Goal: Task Accomplishment & Management: Complete application form

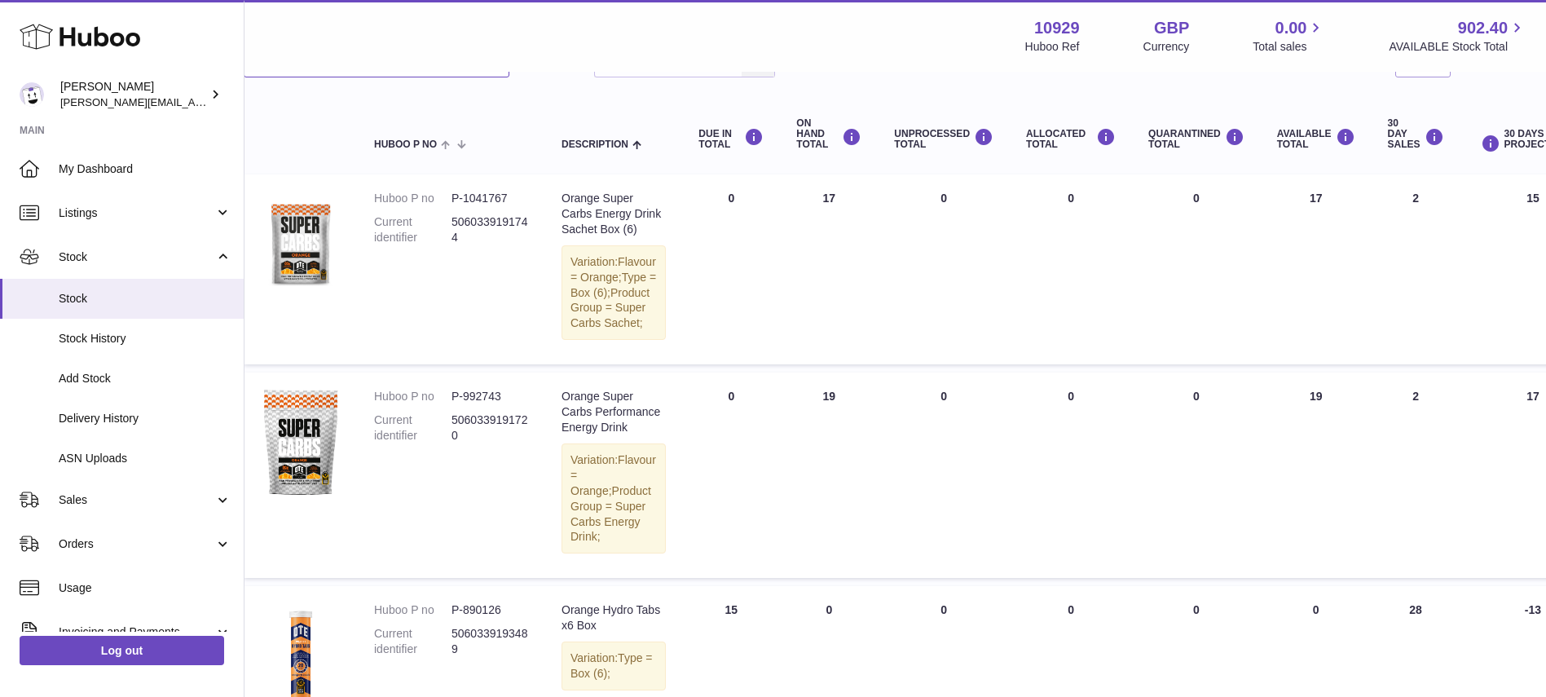
scroll to position [0, 27]
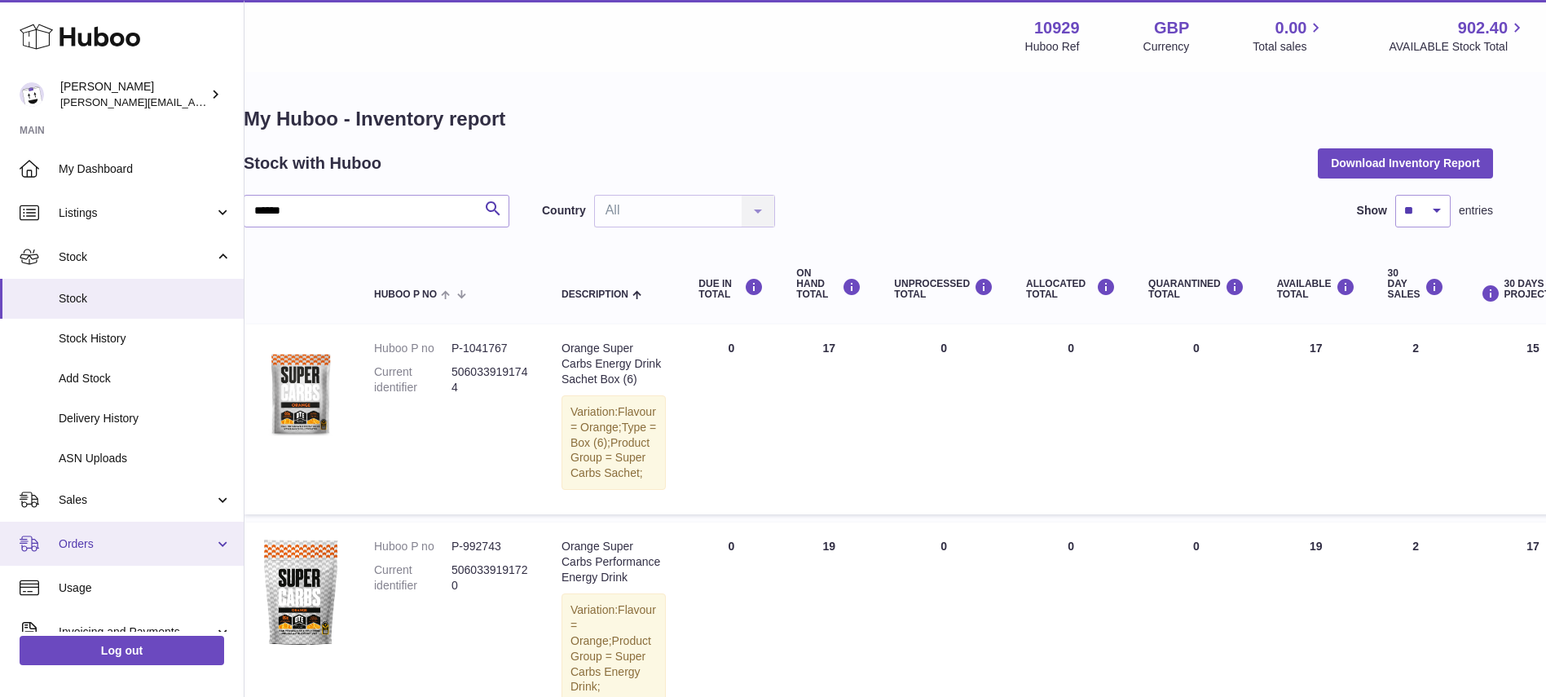
click at [83, 535] on link "Orders" at bounding box center [122, 544] width 244 height 44
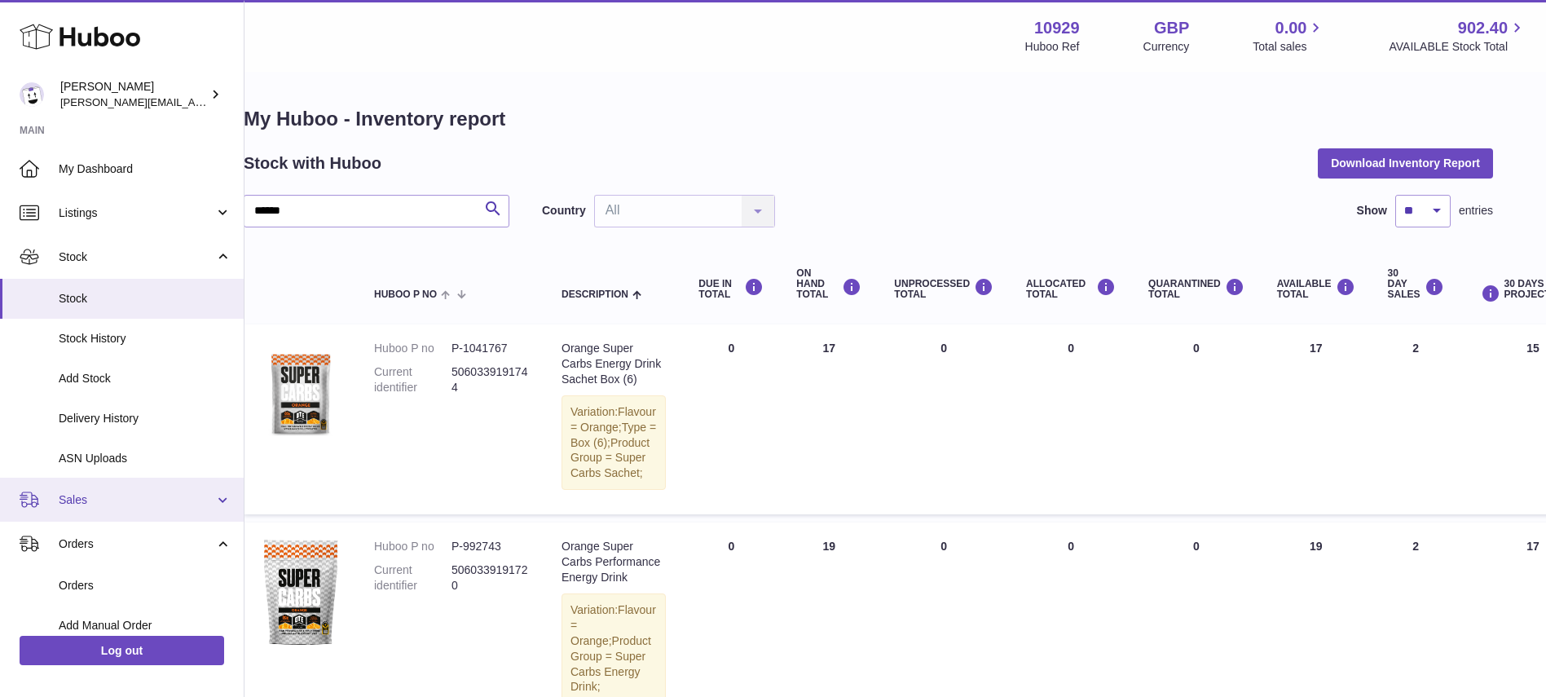
click at [64, 512] on link "Sales" at bounding box center [122, 500] width 244 height 44
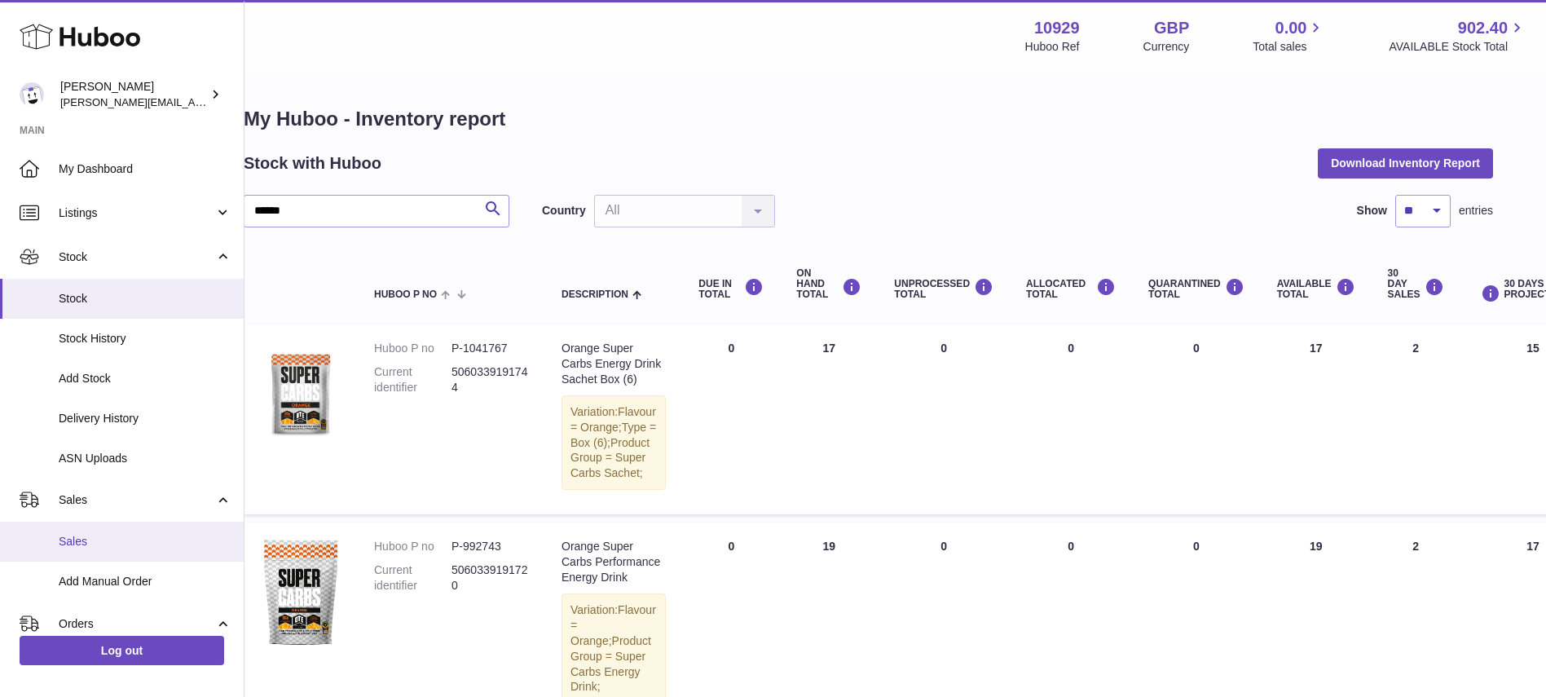
click at [64, 541] on span "Sales" at bounding box center [145, 541] width 173 height 15
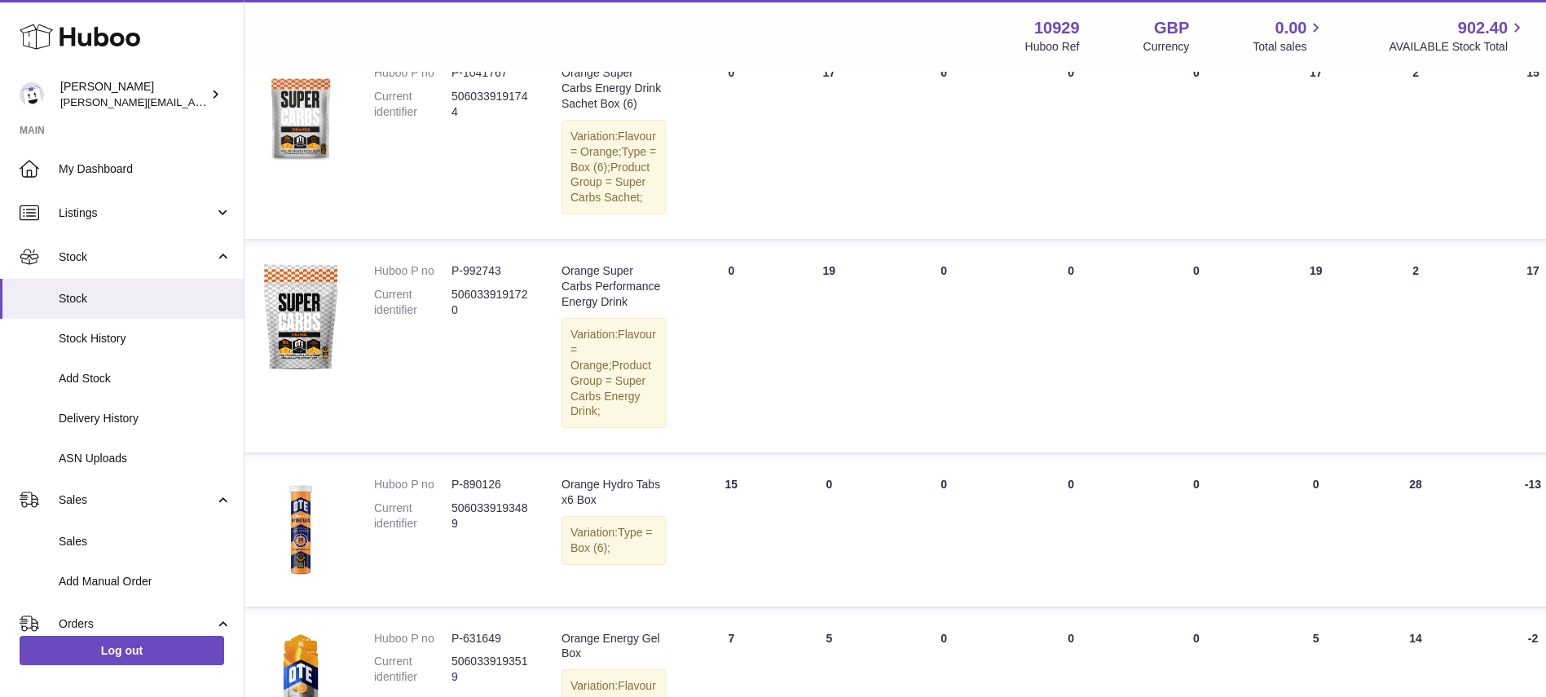
scroll to position [285, 27]
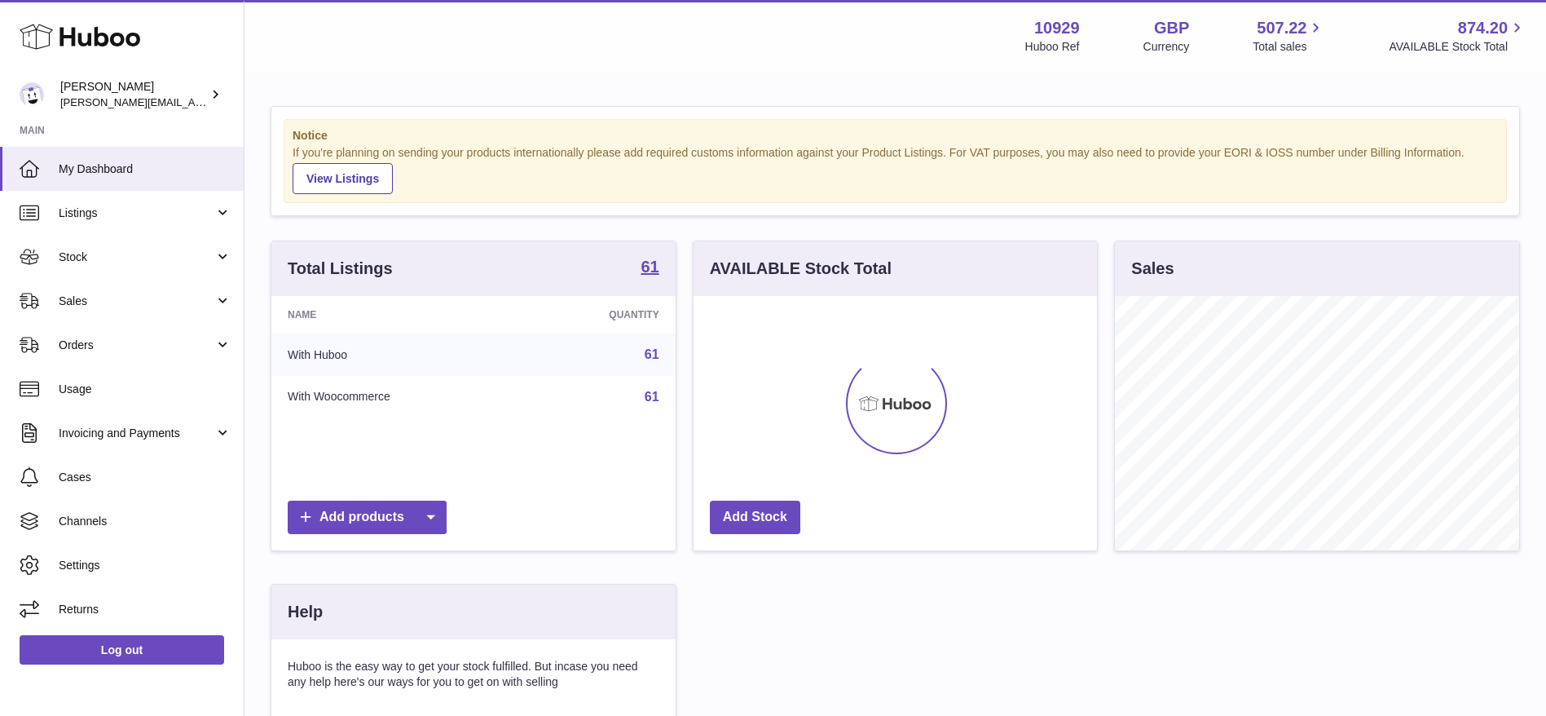
scroll to position [254, 403]
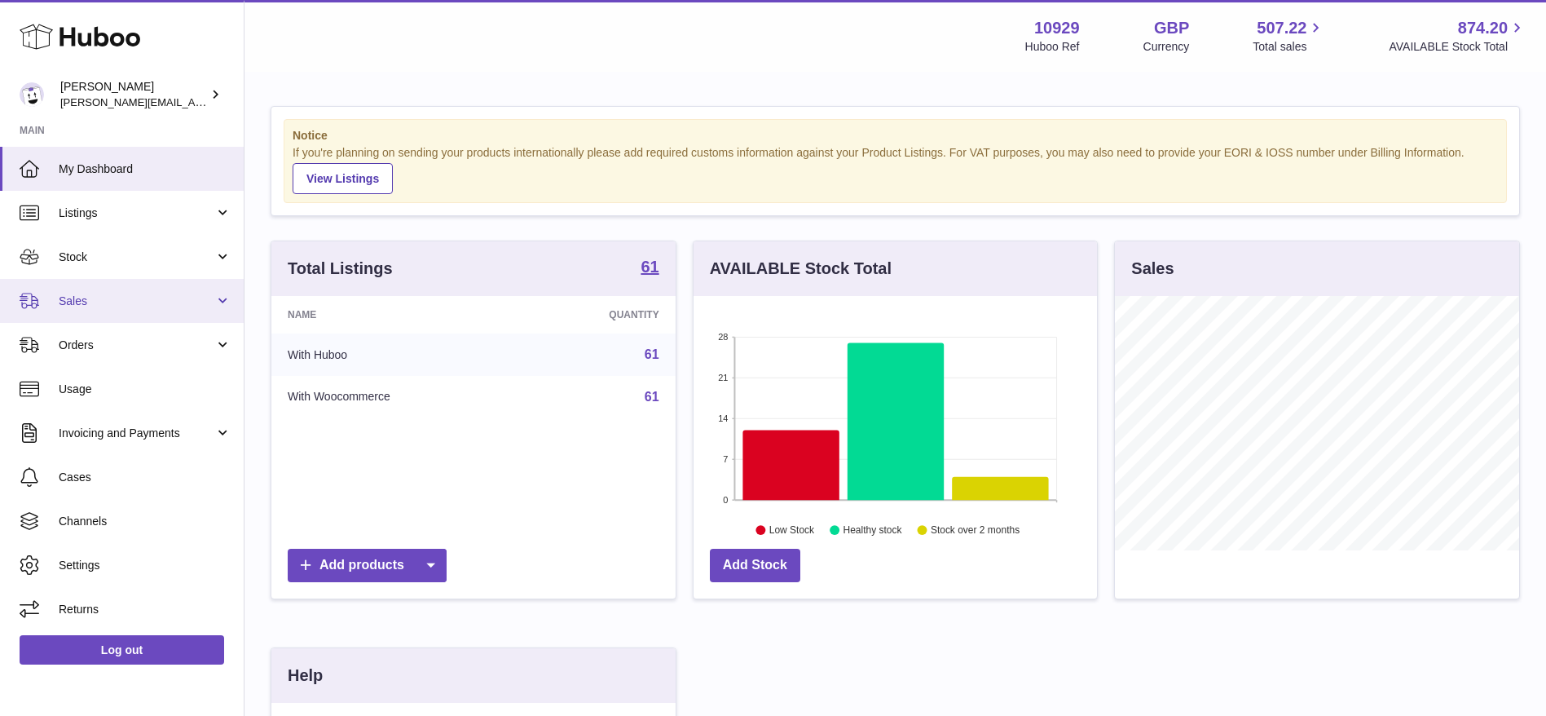
click at [99, 309] on link "Sales" at bounding box center [122, 301] width 244 height 44
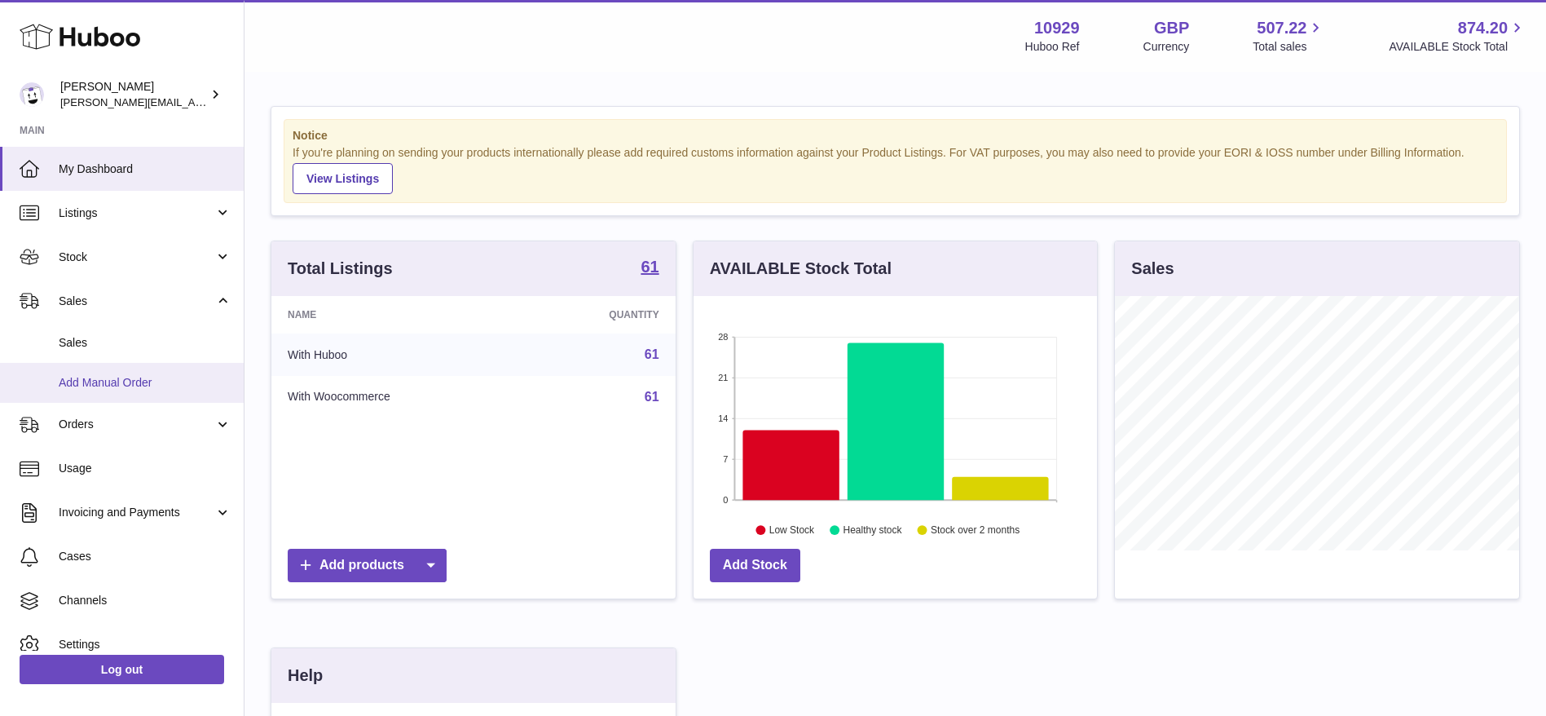
click at [115, 386] on span "Add Manual Order" at bounding box center [145, 382] width 173 height 15
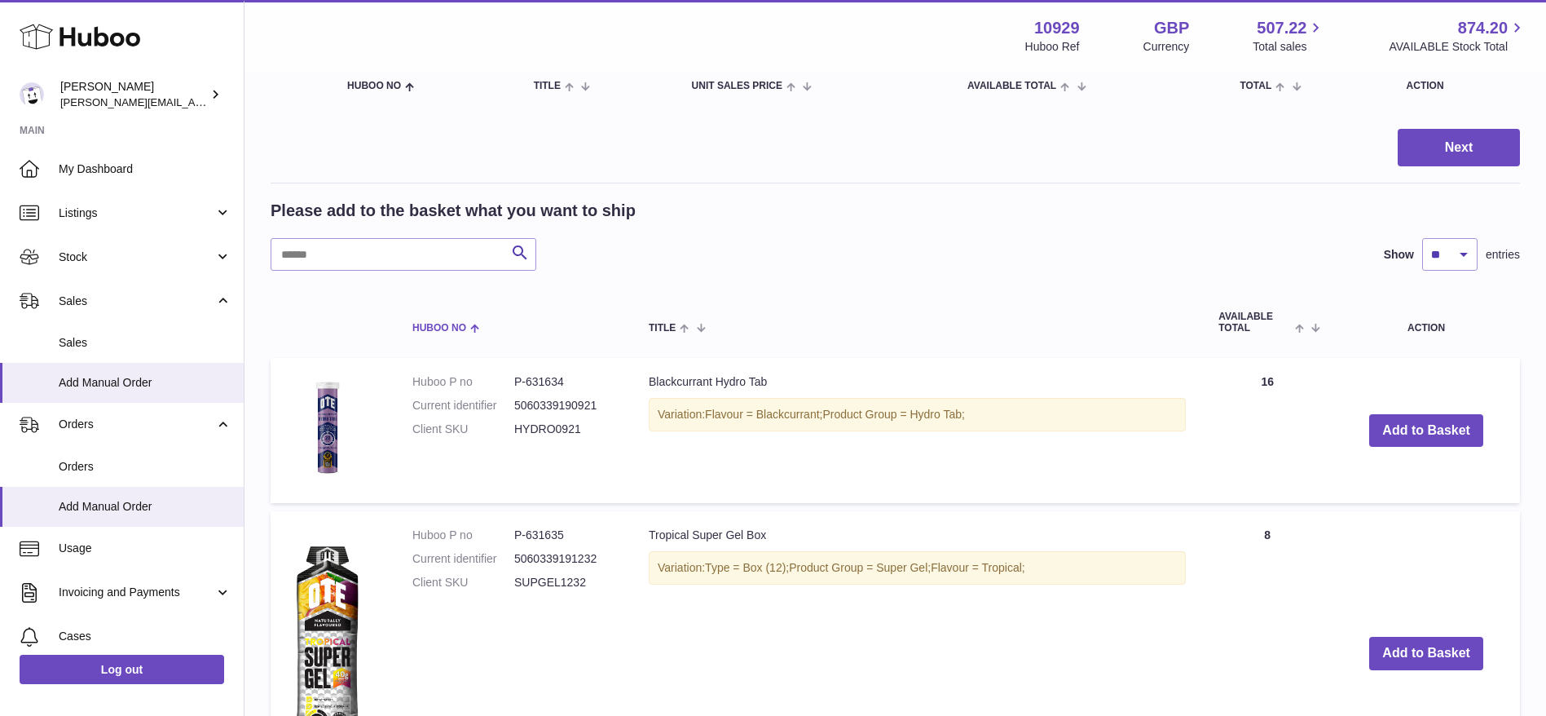
scroll to position [192, 0]
click at [438, 253] on input "text" at bounding box center [404, 255] width 266 height 33
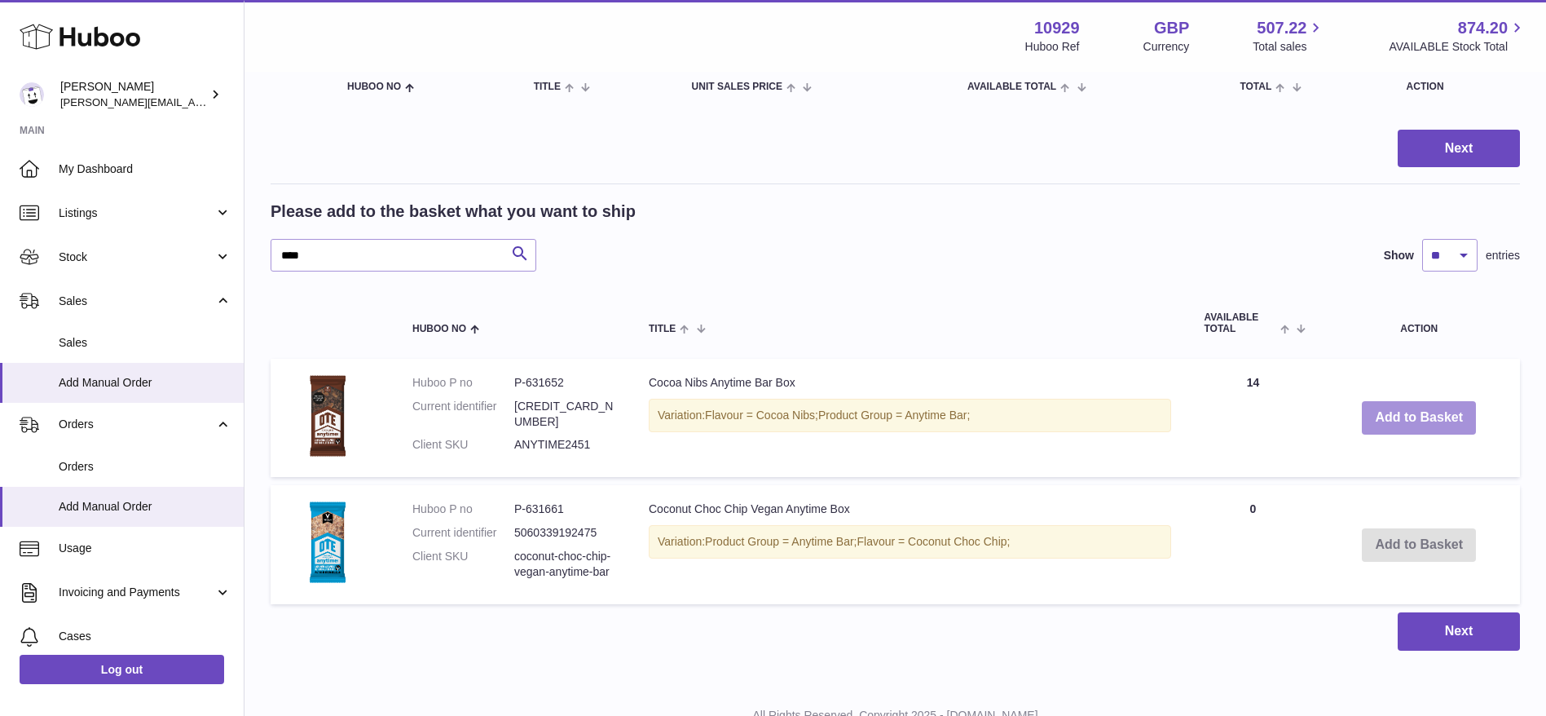
click at [1379, 409] on button "Add to Basket" at bounding box center [1419, 417] width 114 height 33
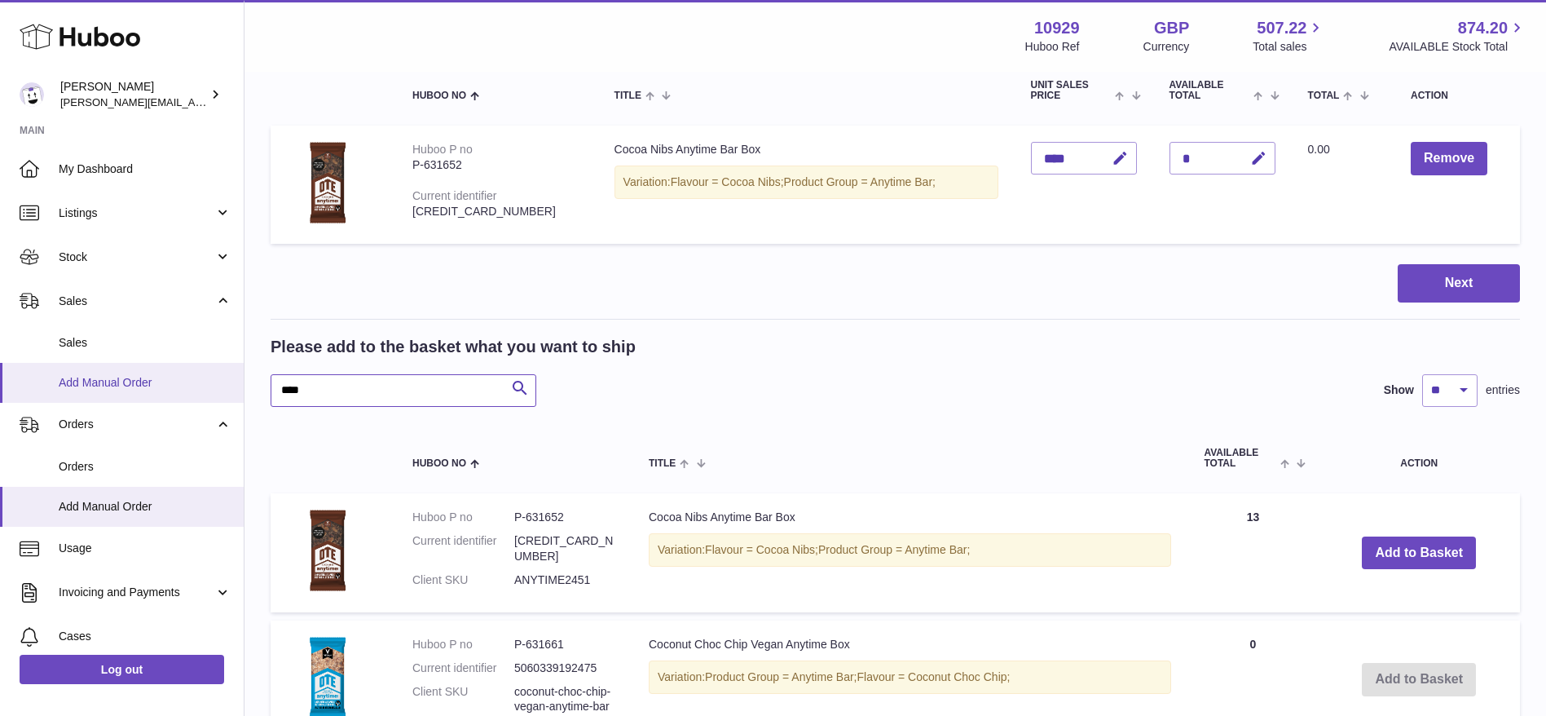
drag, startPoint x: 319, startPoint y: 388, endPoint x: 185, endPoint y: 392, distance: 134.5
click at [185, 392] on div "Huboo Thomas Potter thomas@otesports.co.uk Main My Dashboard Listings Not with …" at bounding box center [773, 361] width 1546 height 1106
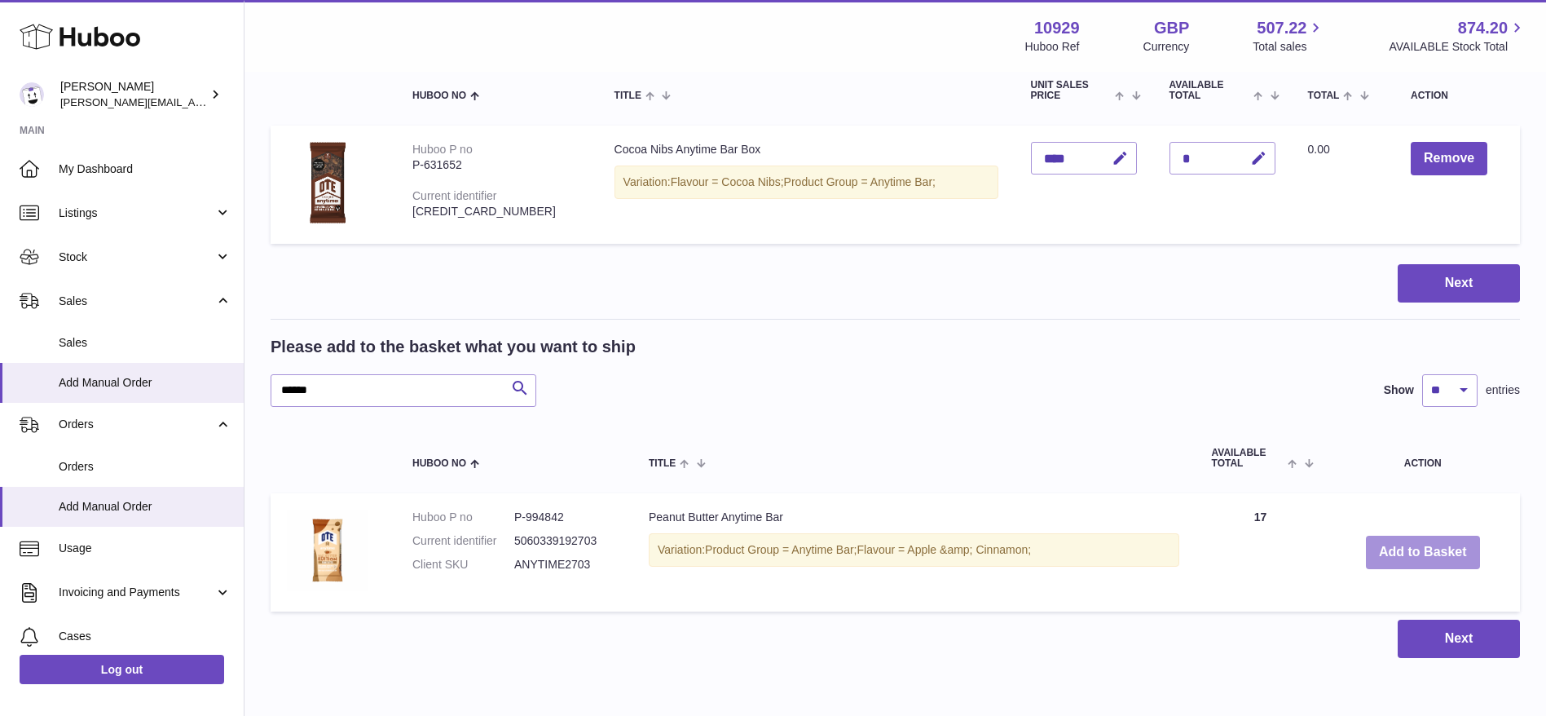
click at [1390, 553] on button "Add to Basket" at bounding box center [1423, 551] width 114 height 33
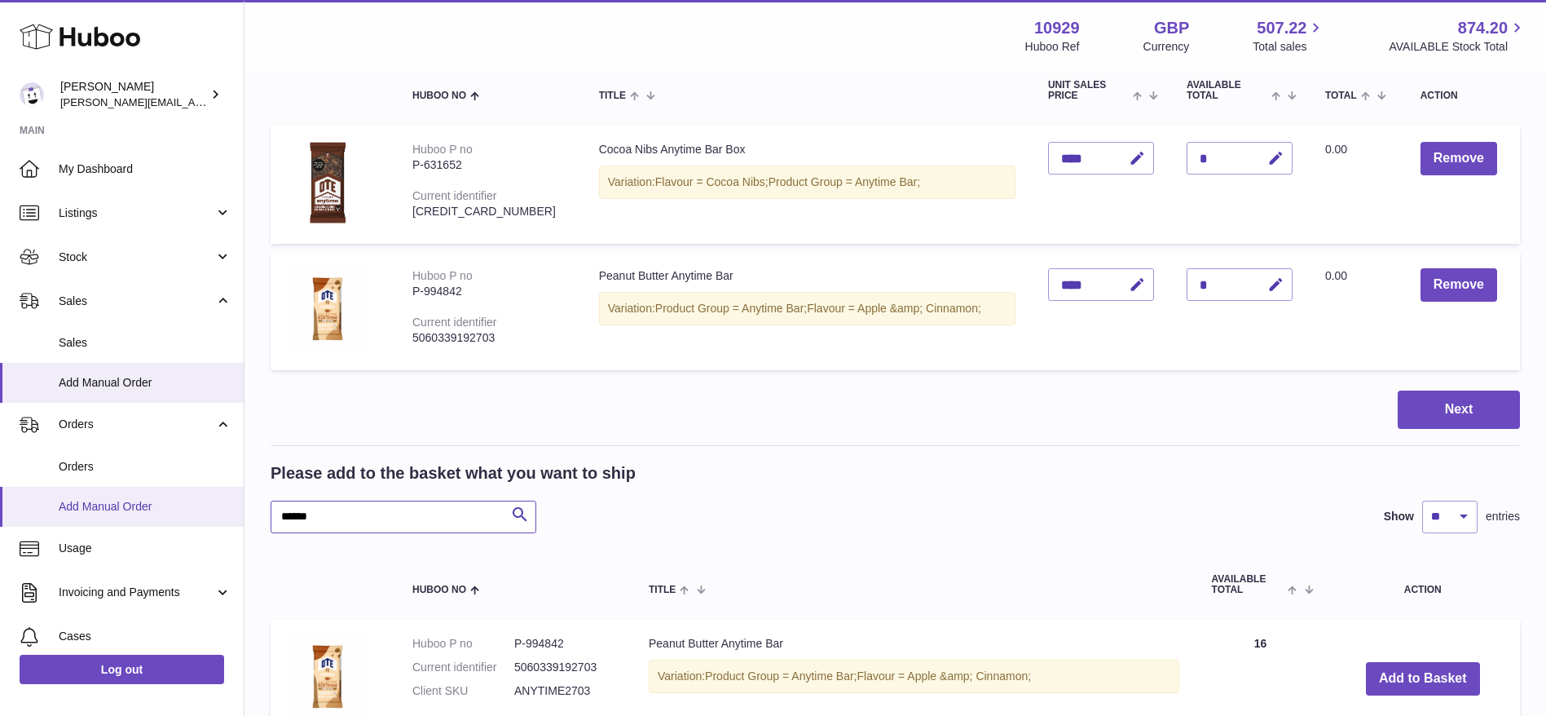
drag, startPoint x: 313, startPoint y: 508, endPoint x: 170, endPoint y: 500, distance: 142.9
click at [170, 500] on div "Huboo Thomas Potter thomas@otesports.co.uk Main My Dashboard Listings Not with …" at bounding box center [773, 360] width 1546 height 1105
type input "*"
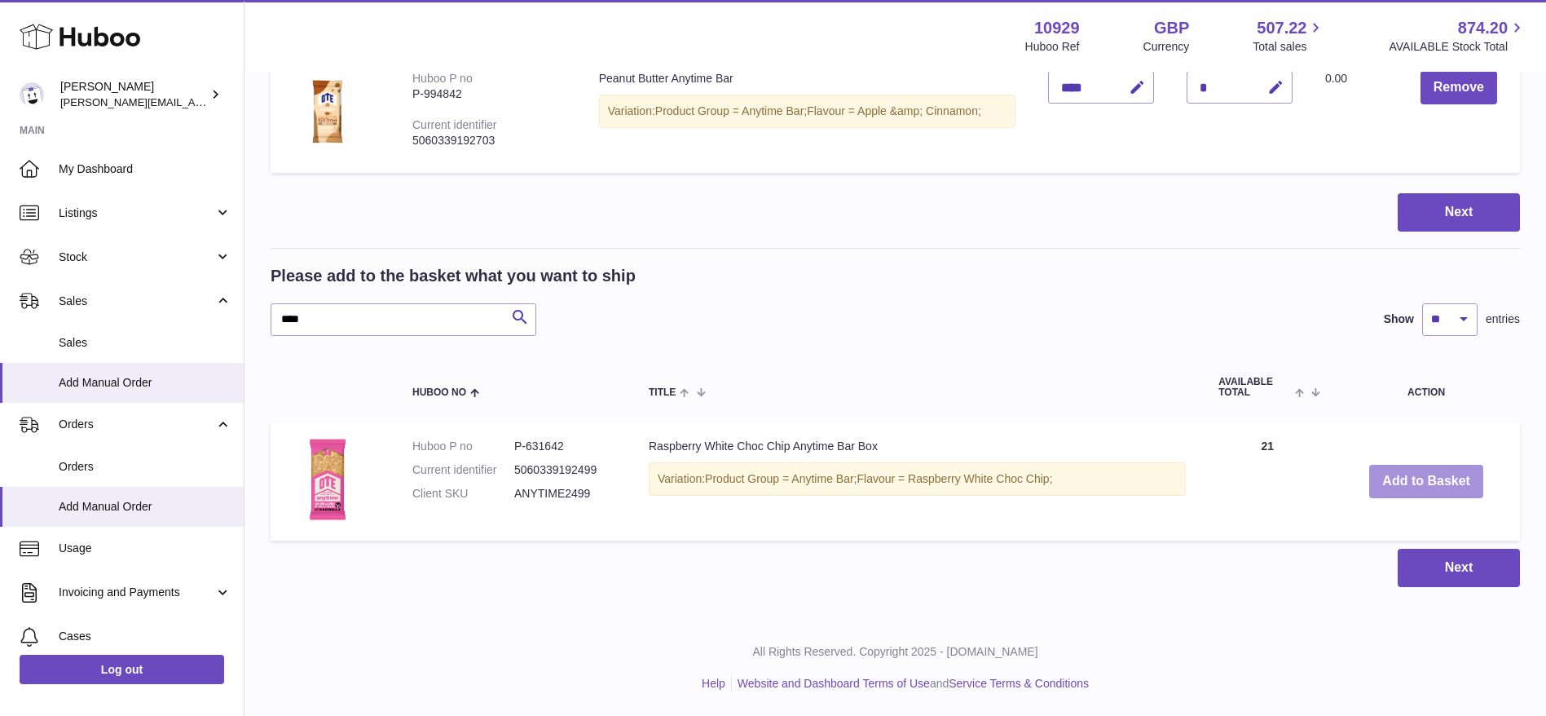
click at [1468, 486] on button "Add to Basket" at bounding box center [1426, 481] width 114 height 33
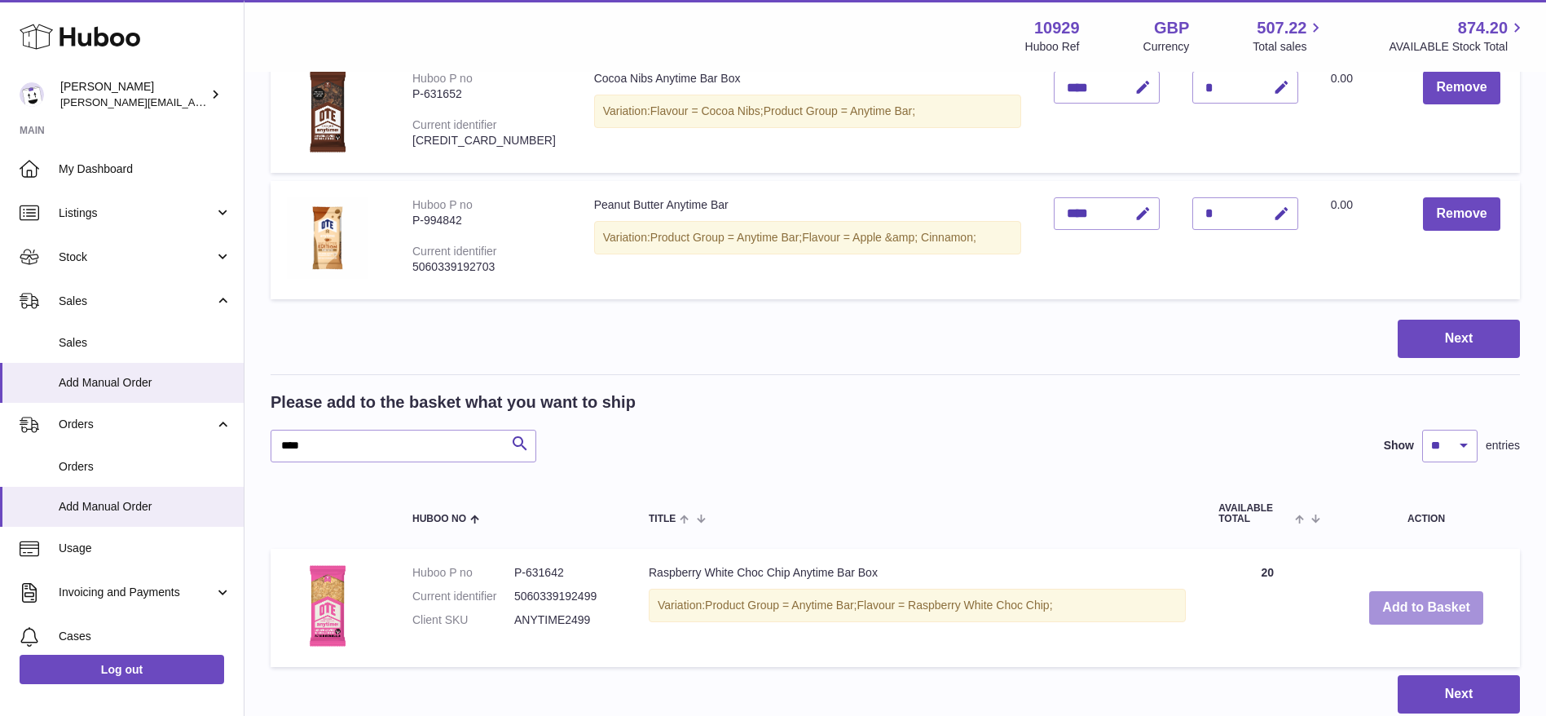
scroll to position [515, 0]
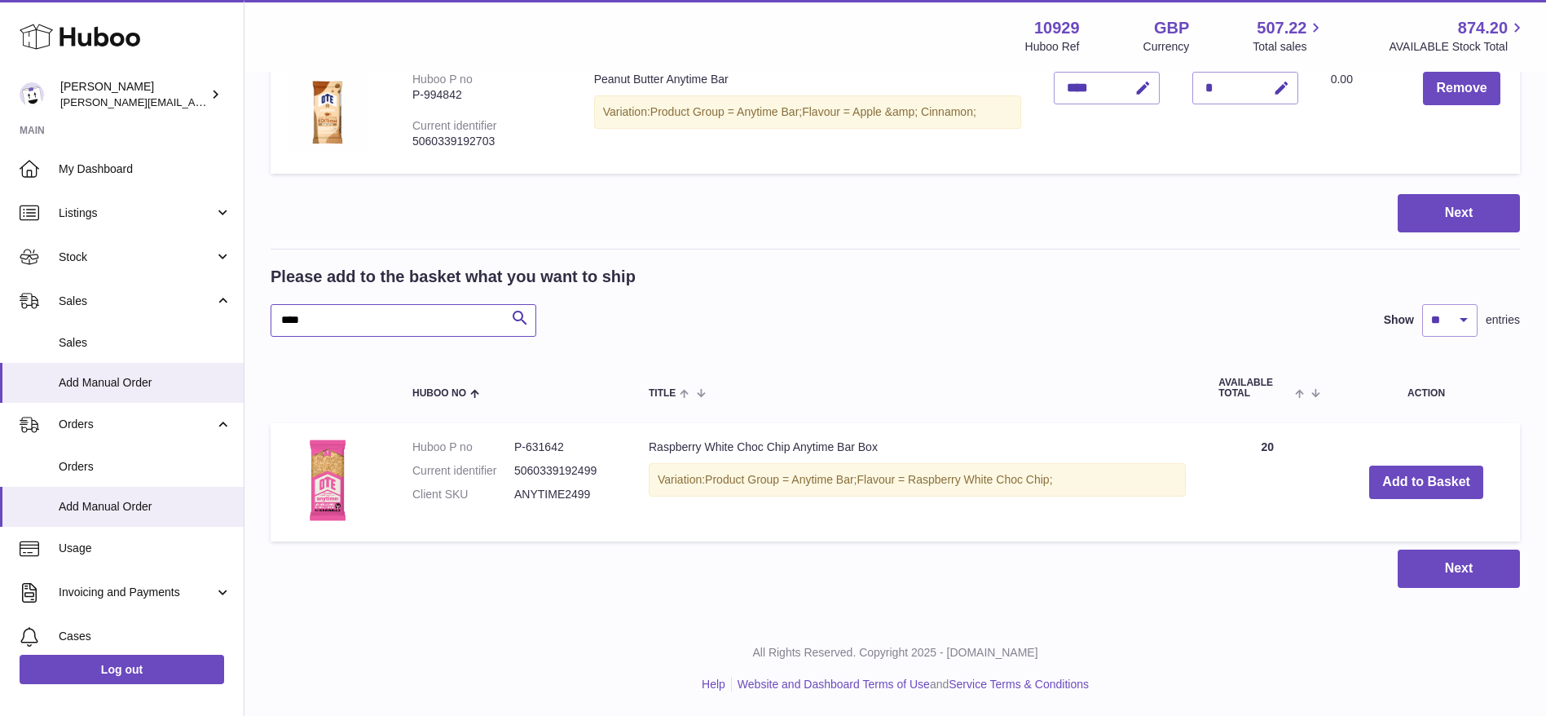
click at [439, 314] on input "****" at bounding box center [404, 320] width 266 height 33
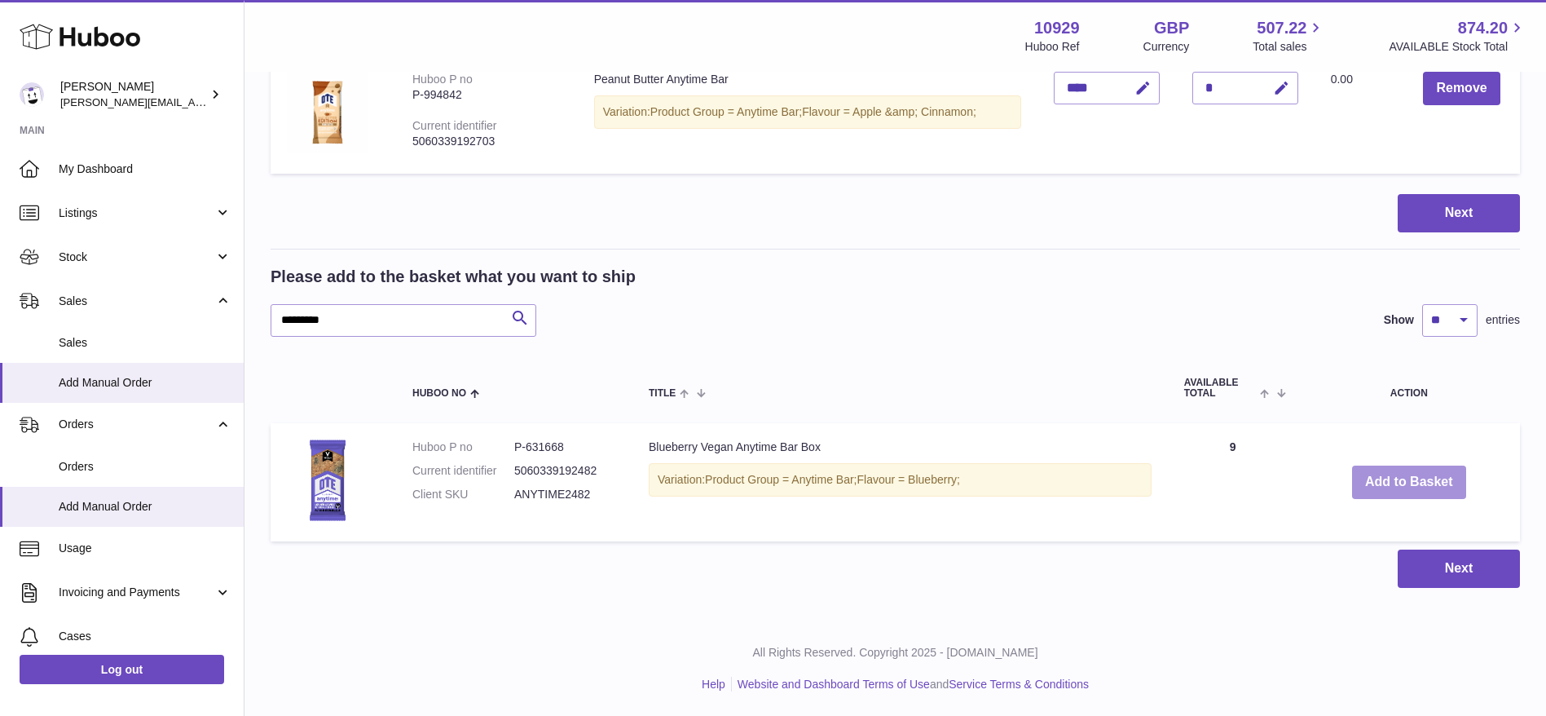
click at [1379, 484] on button "Add to Basket" at bounding box center [1409, 481] width 114 height 33
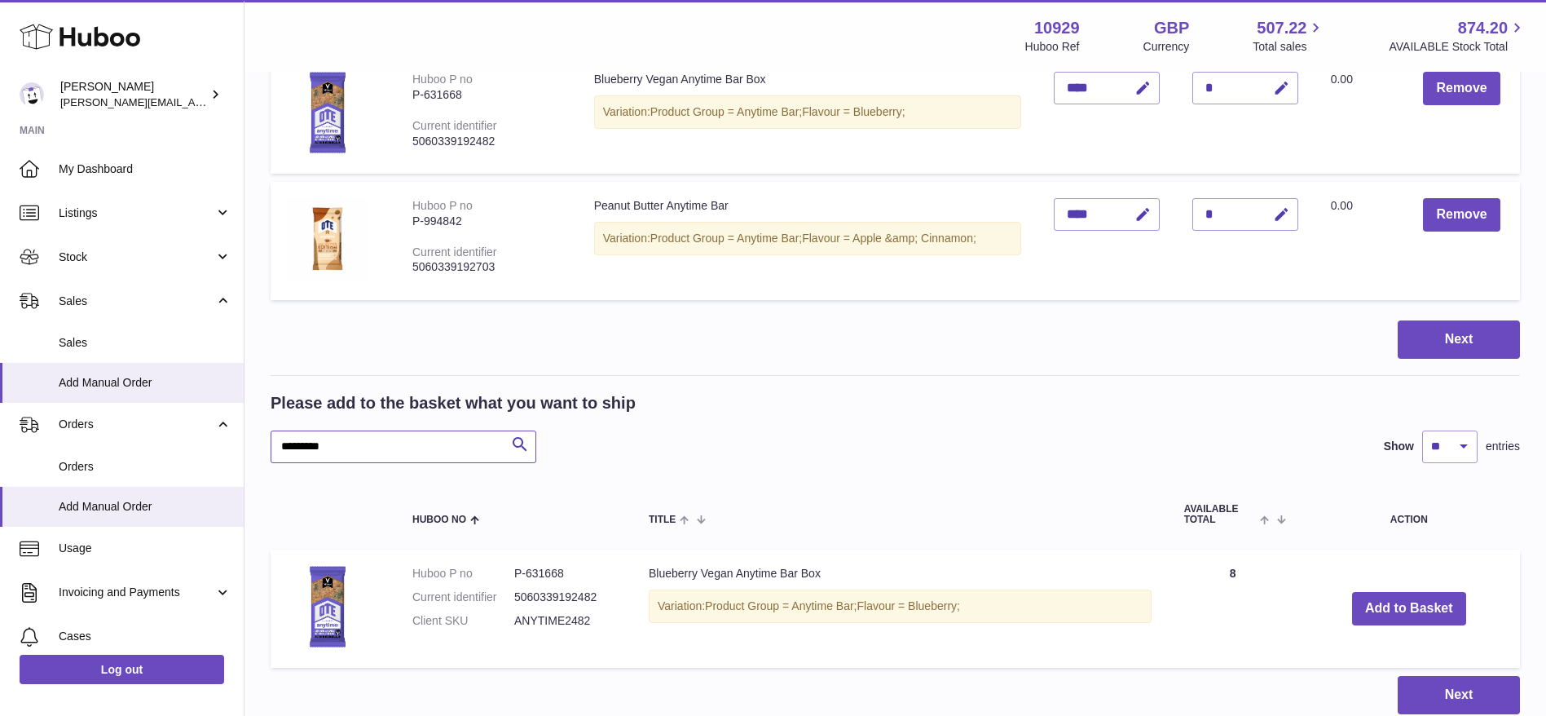
drag, startPoint x: 422, startPoint y: 431, endPoint x: 258, endPoint y: 443, distance: 164.3
click at [258, 443] on div "My Huboo - Add manual order Multiple/Batch Upload Items in basket Show ** ** **…" at bounding box center [895, 152] width 1302 height 1188
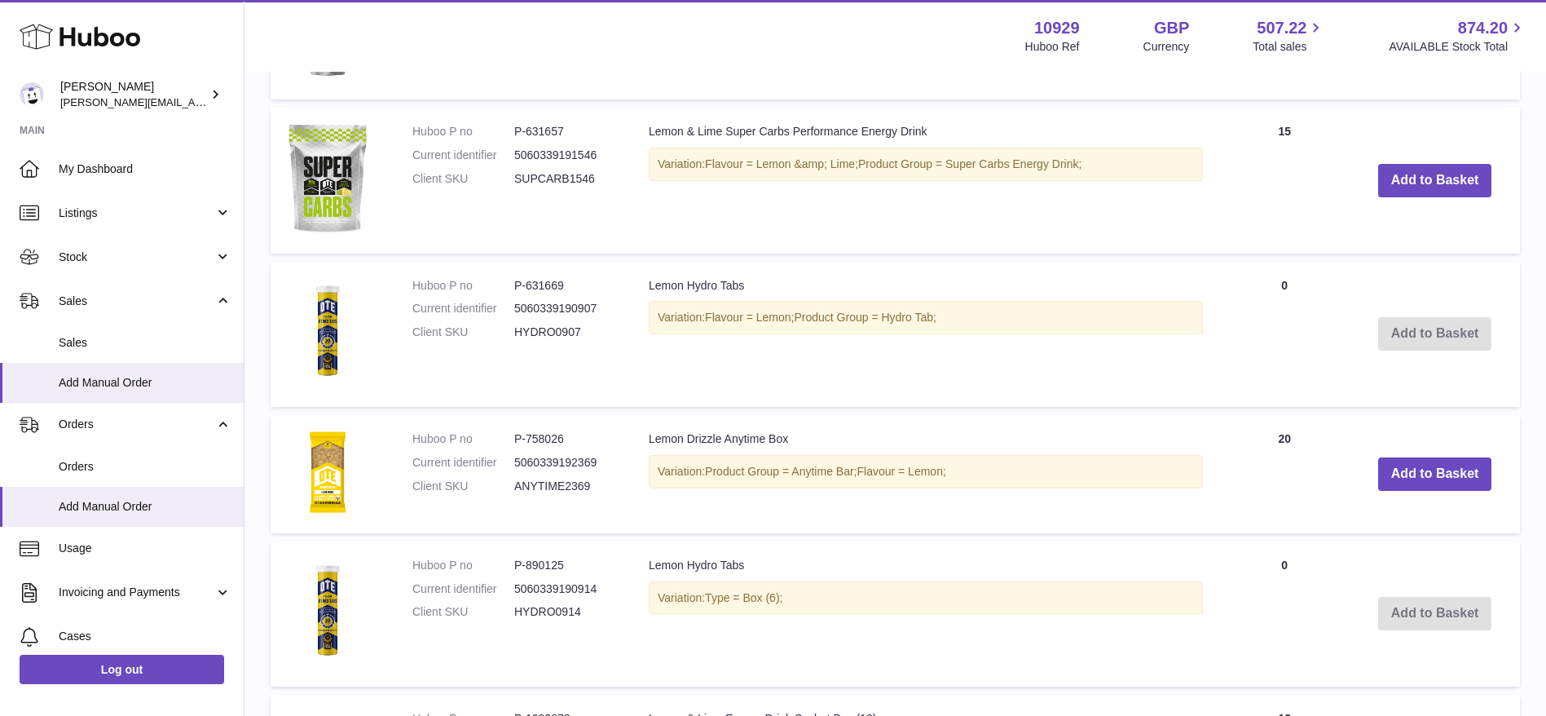
scroll to position [1271, 0]
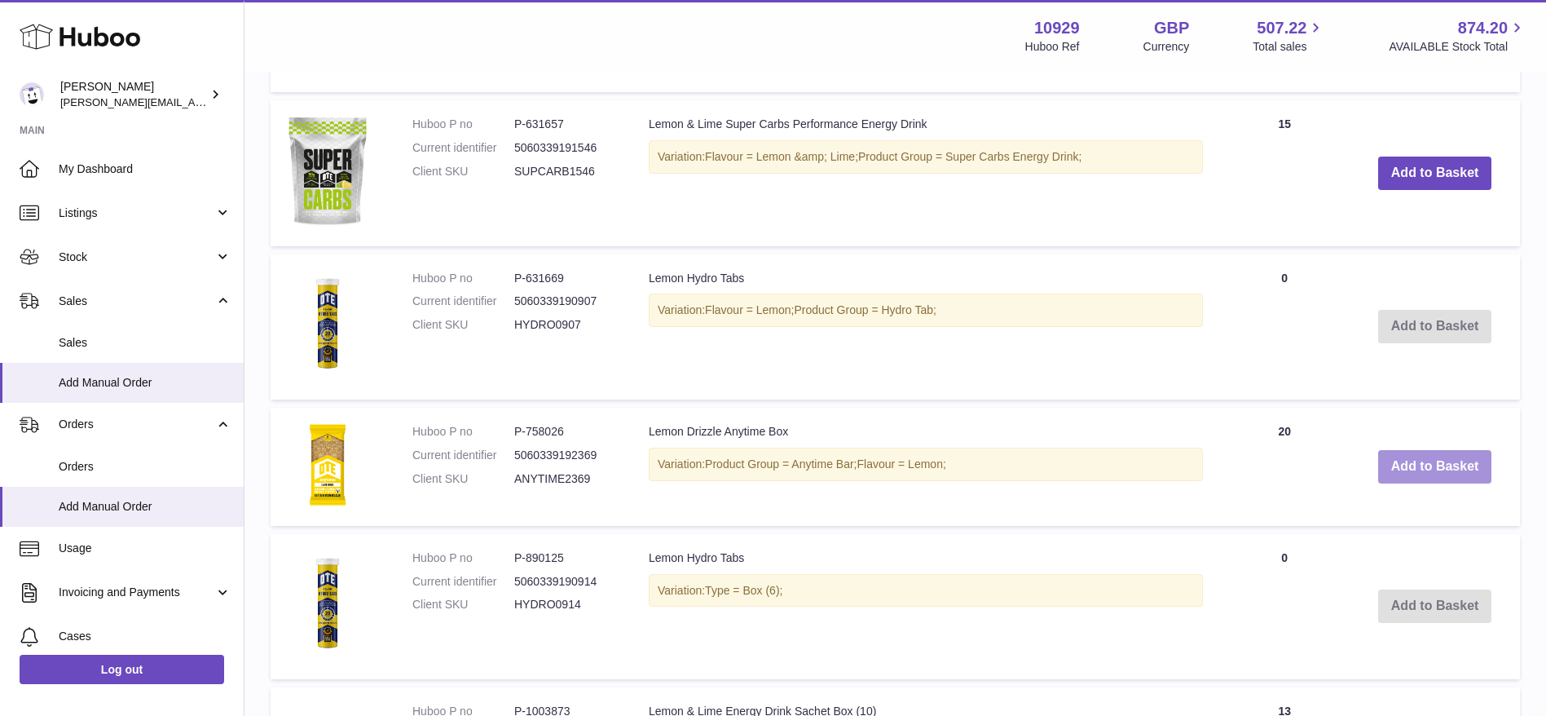
click at [1418, 468] on button "Add to Basket" at bounding box center [1435, 466] width 114 height 33
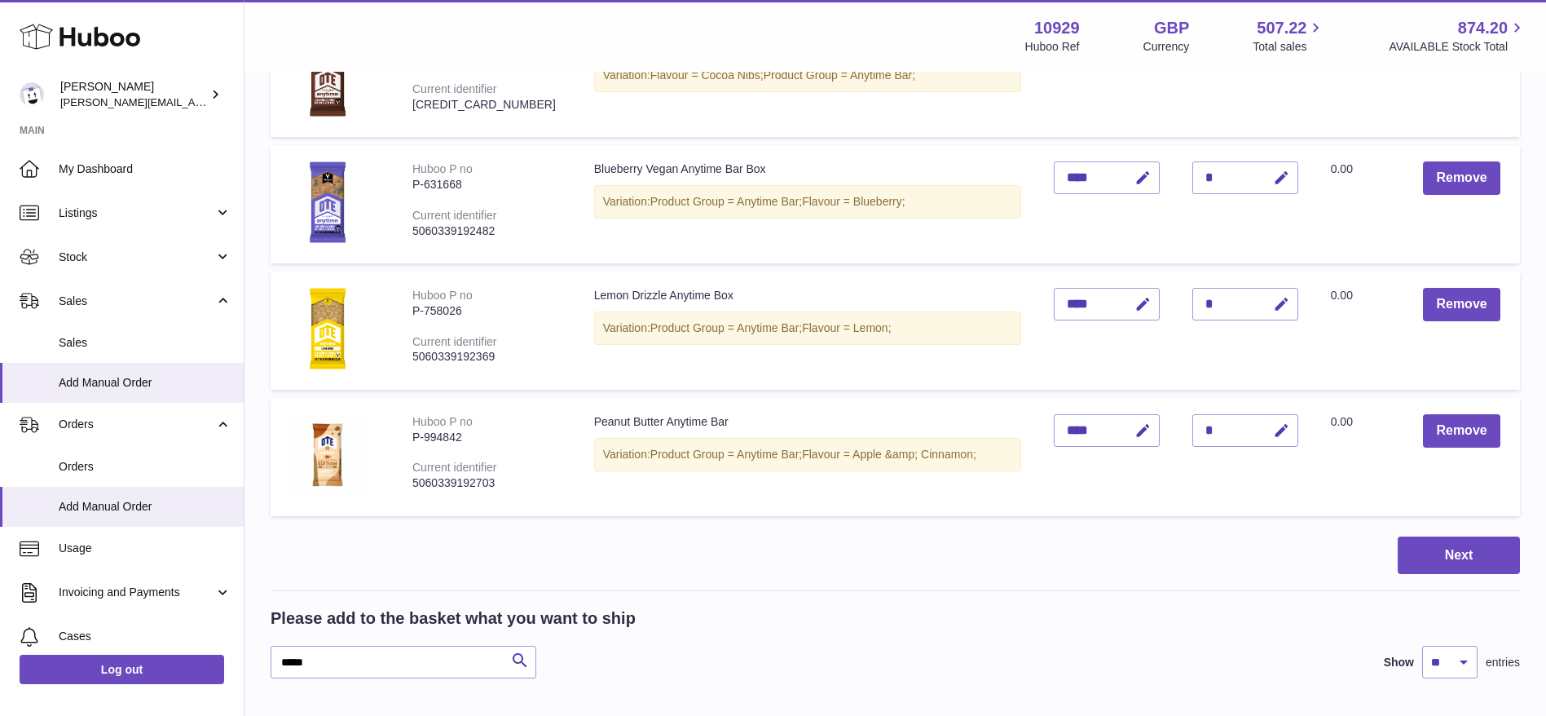
scroll to position [555, 0]
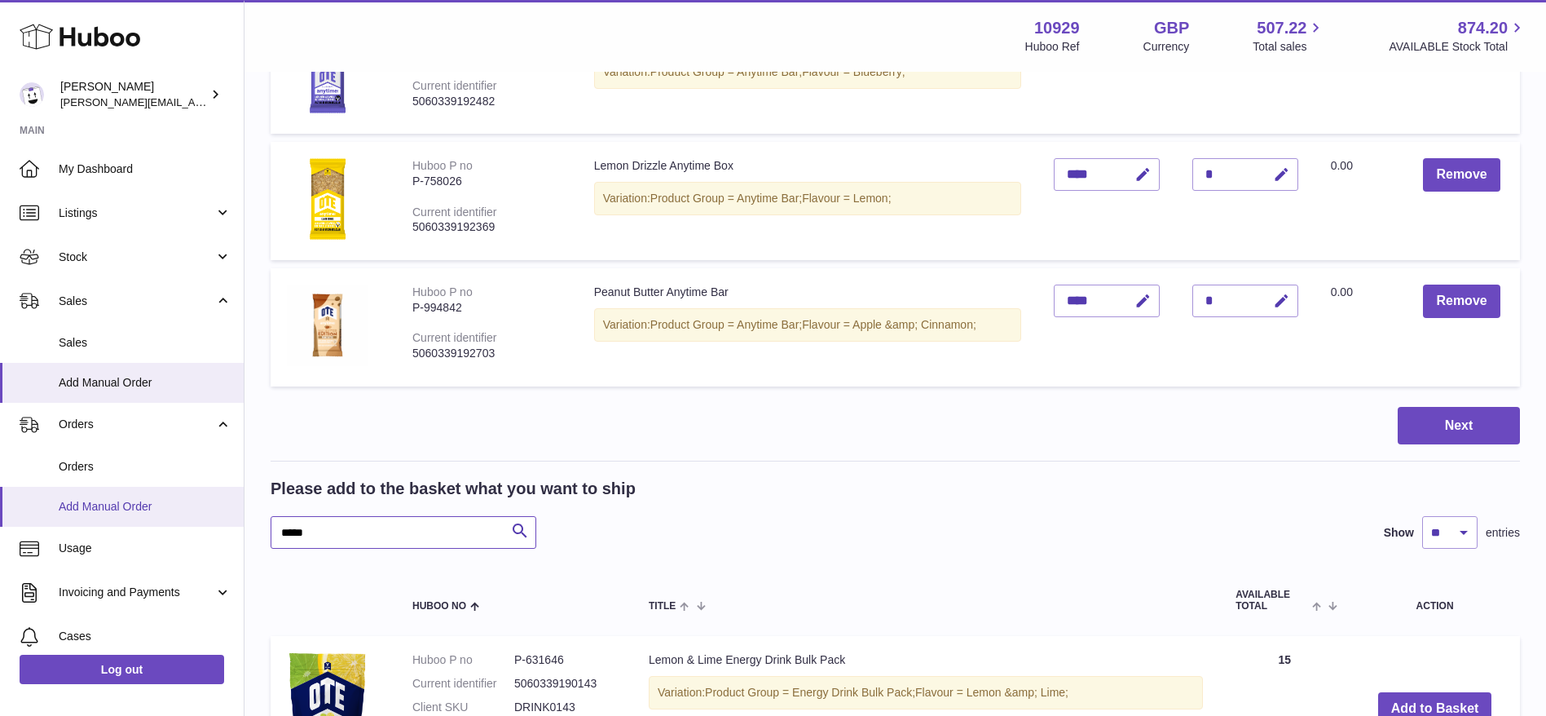
drag, startPoint x: 350, startPoint y: 538, endPoint x: 174, endPoint y: 511, distance: 178.1
click at [174, 511] on div "Huboo Thomas Potter thomas@otesports.co.uk Main My Dashboard Listings Not with …" at bounding box center [773, 721] width 1546 height 2552
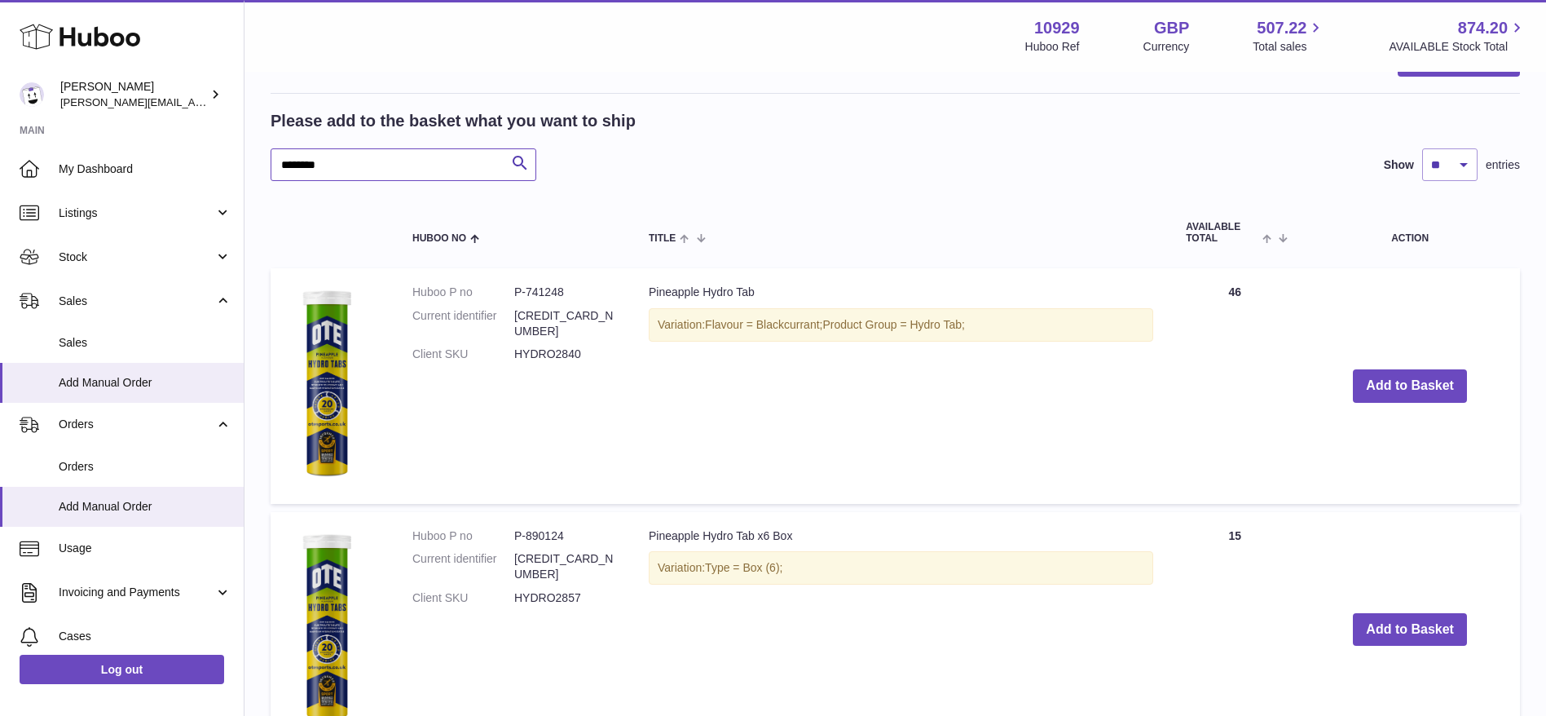
scroll to position [1017, 0]
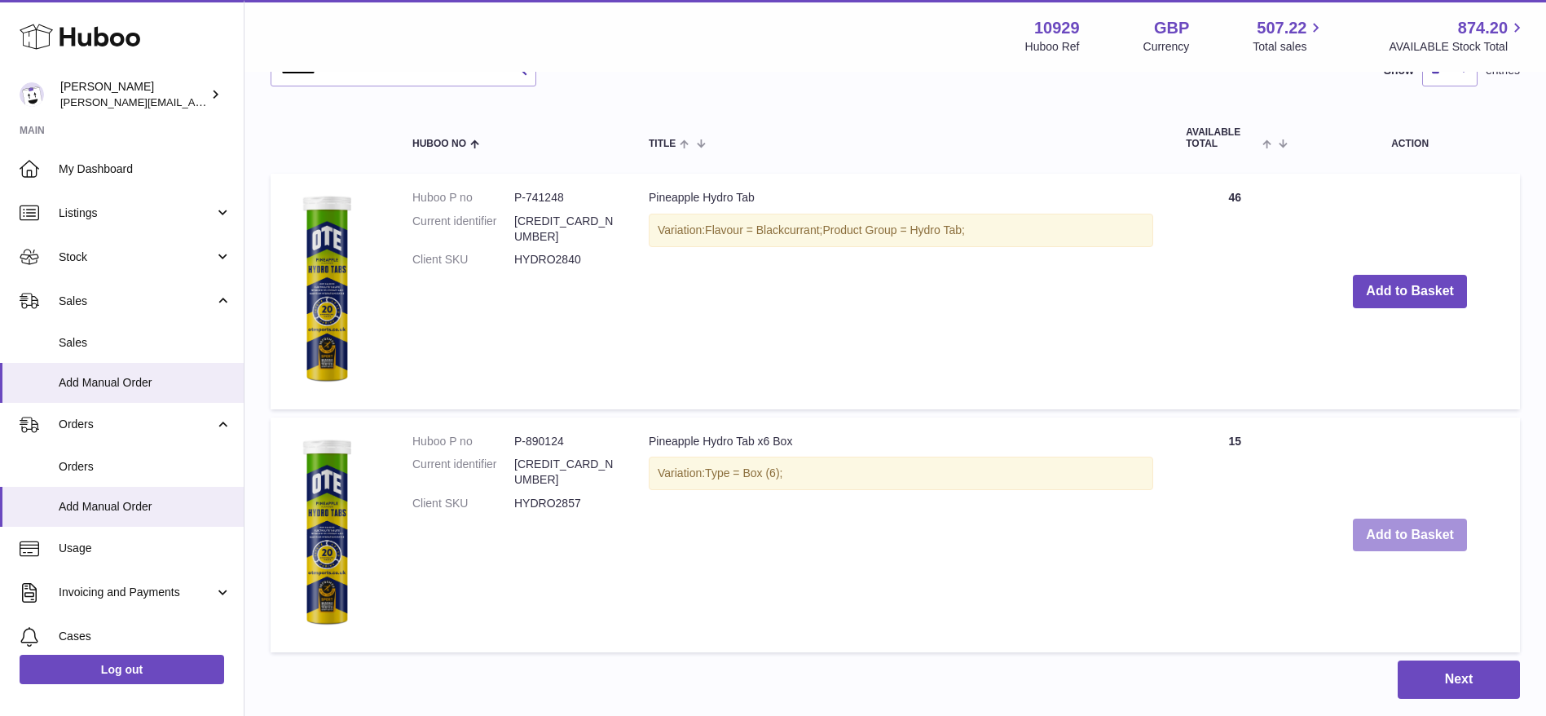
click at [1377, 535] on button "Add to Basket" at bounding box center [1410, 534] width 114 height 33
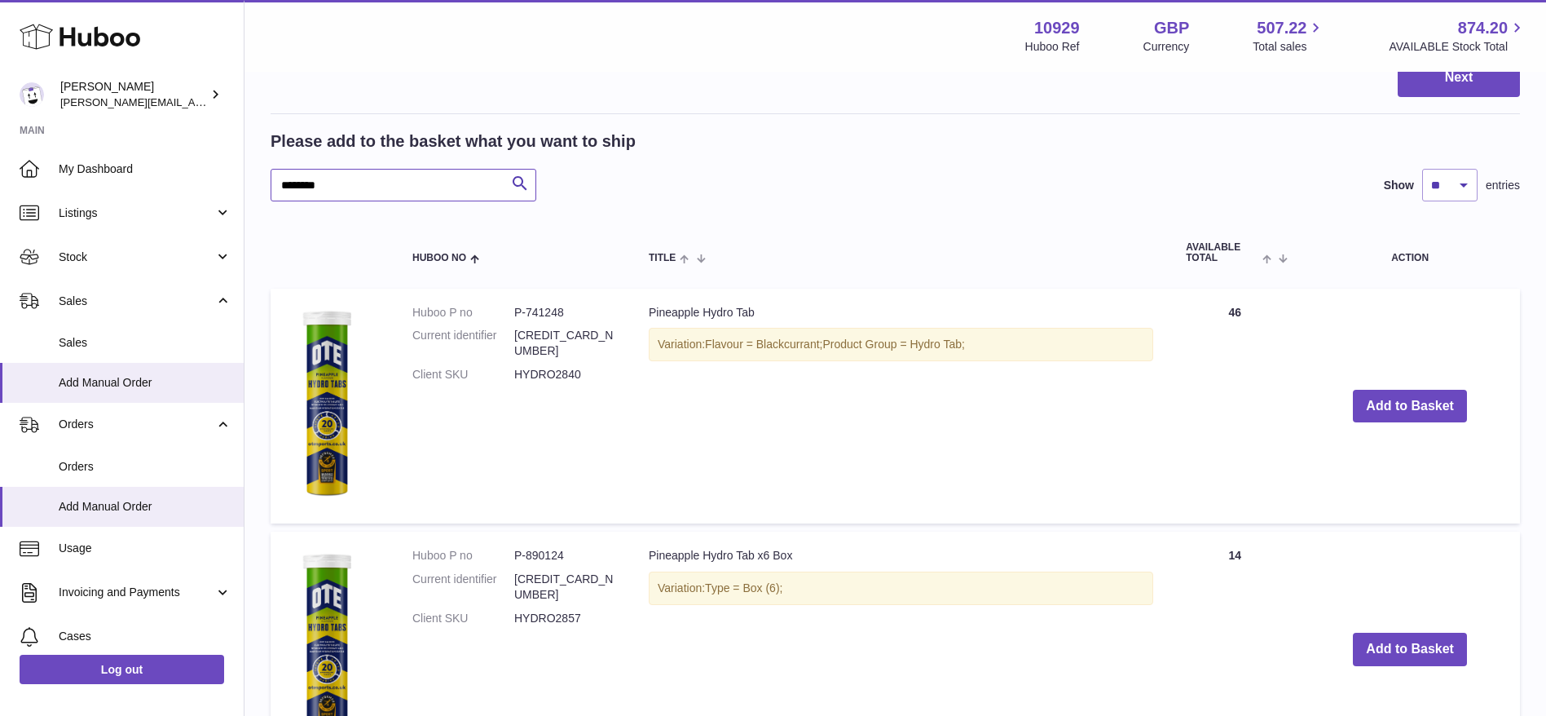
click at [333, 187] on input "********" at bounding box center [404, 185] width 266 height 33
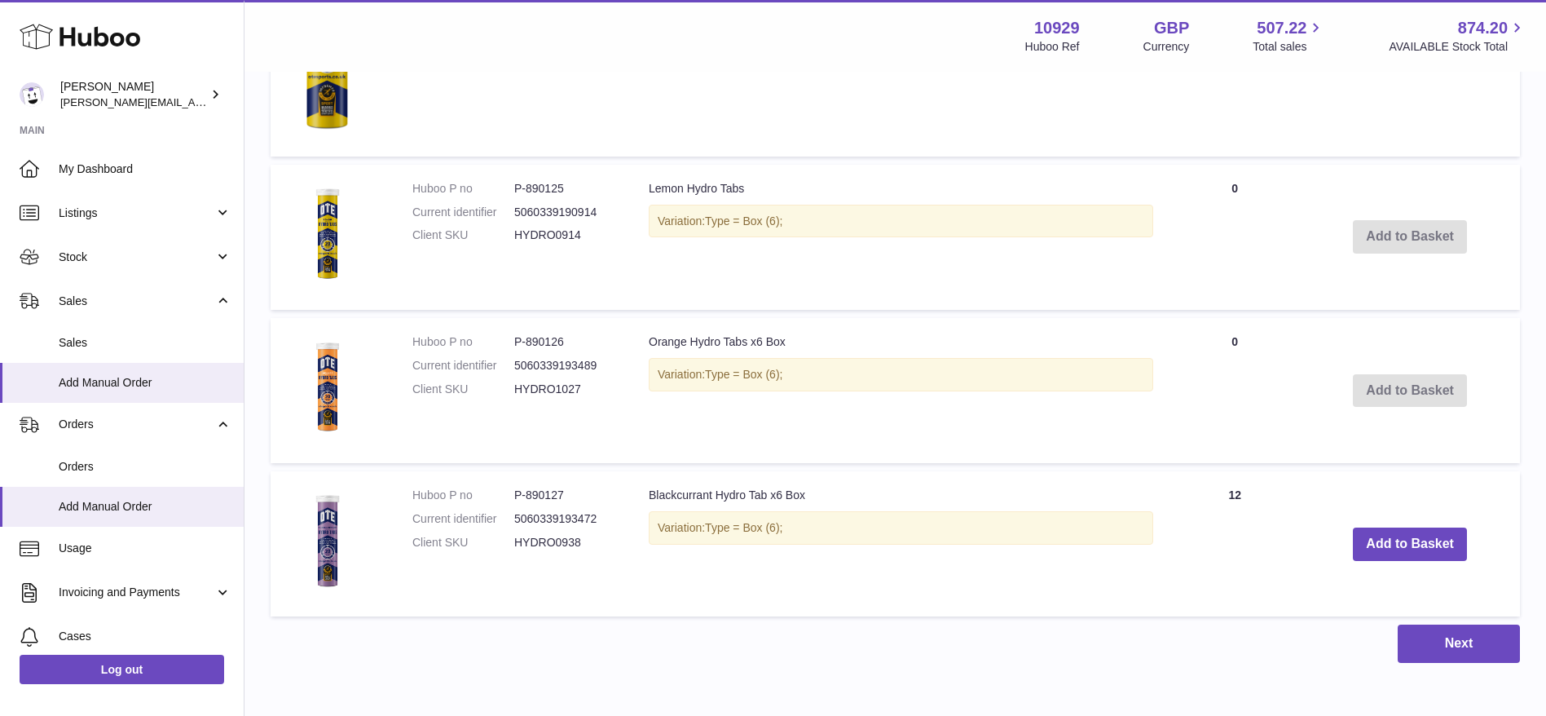
scroll to position [2219, 0]
type input "*****"
click at [1435, 540] on button "Add to Basket" at bounding box center [1410, 541] width 114 height 33
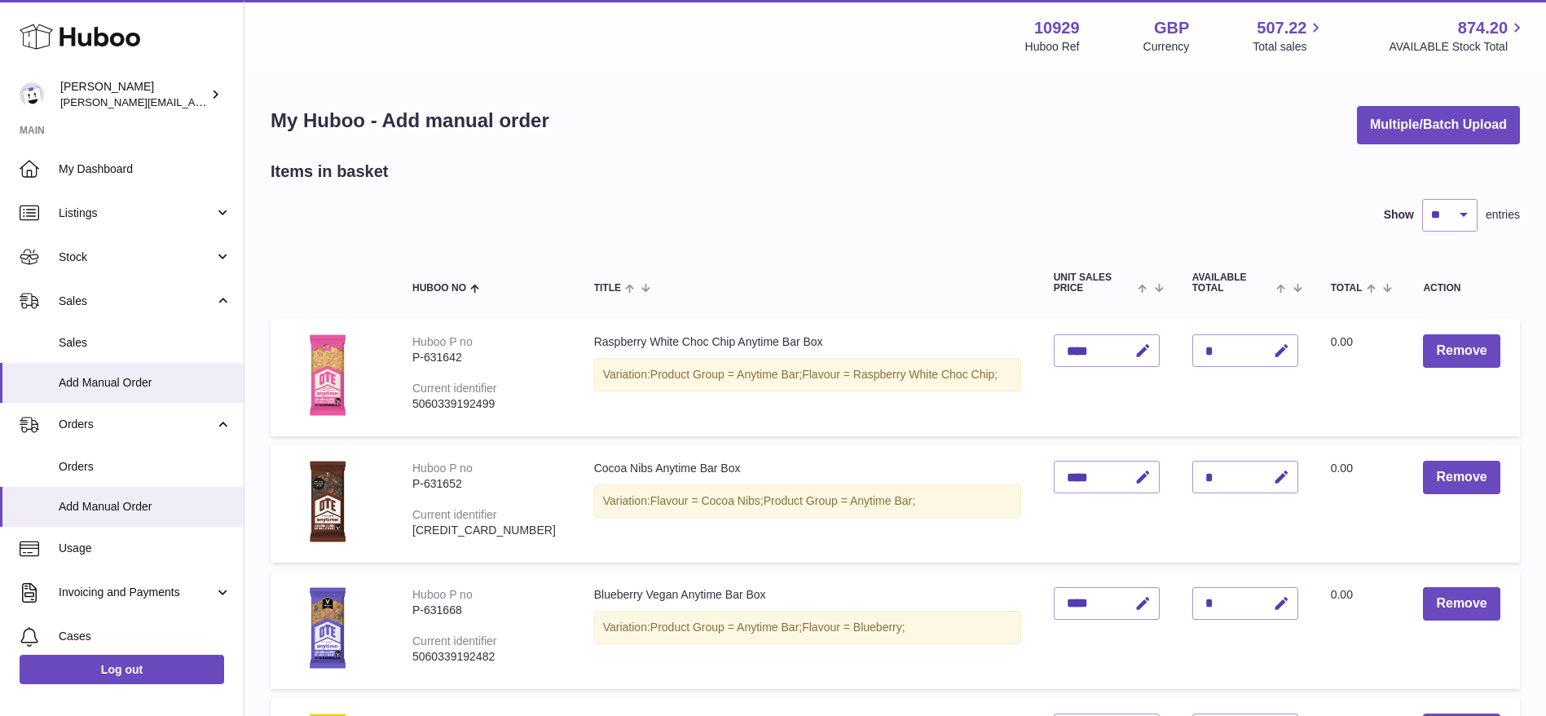
scroll to position [26, 0]
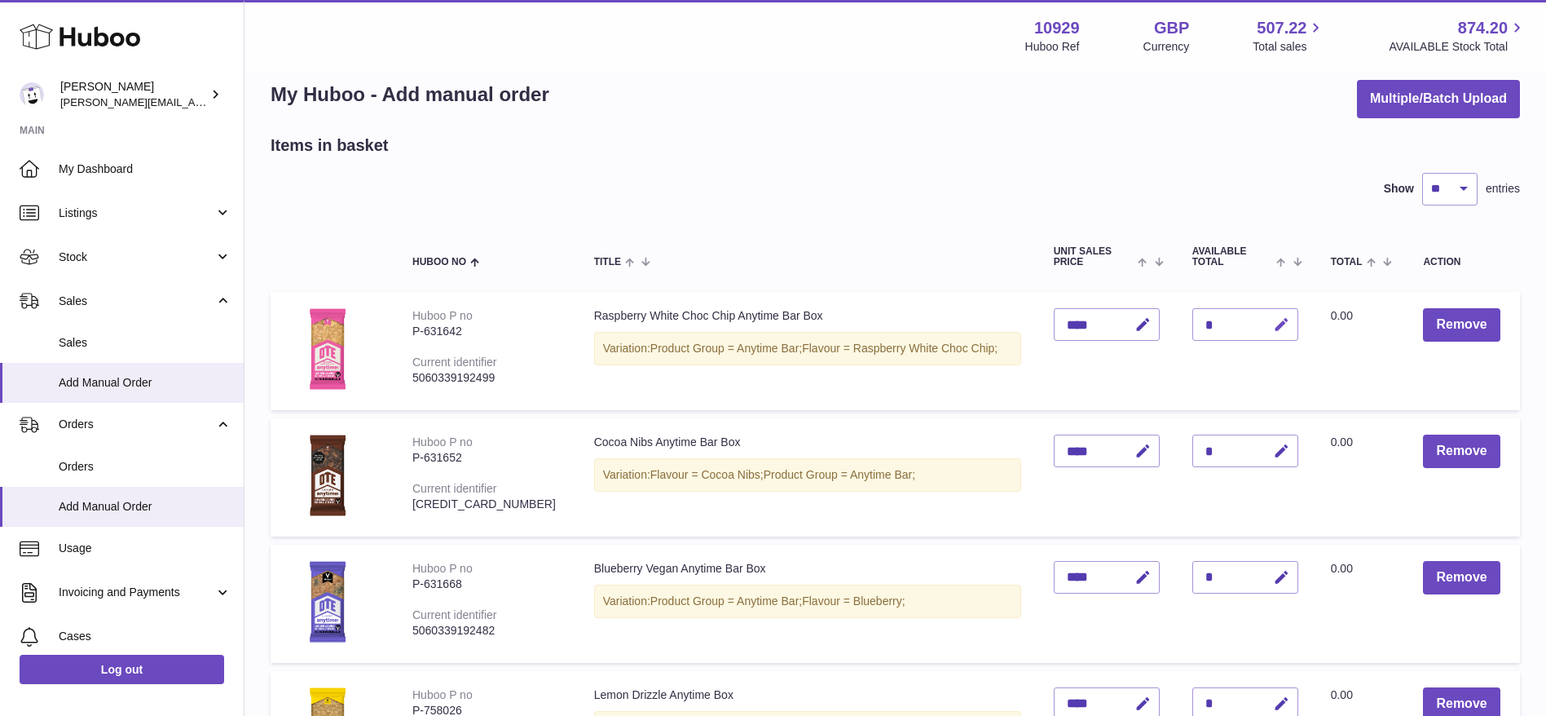
click at [1273, 323] on icon "button" at bounding box center [1281, 324] width 17 height 17
click at [1231, 335] on button "button" at bounding box center [1246, 324] width 31 height 26
click at [1209, 328] on div "*" at bounding box center [1245, 324] width 106 height 33
click at [1273, 329] on icon "button" at bounding box center [1281, 324] width 17 height 17
type input "*"
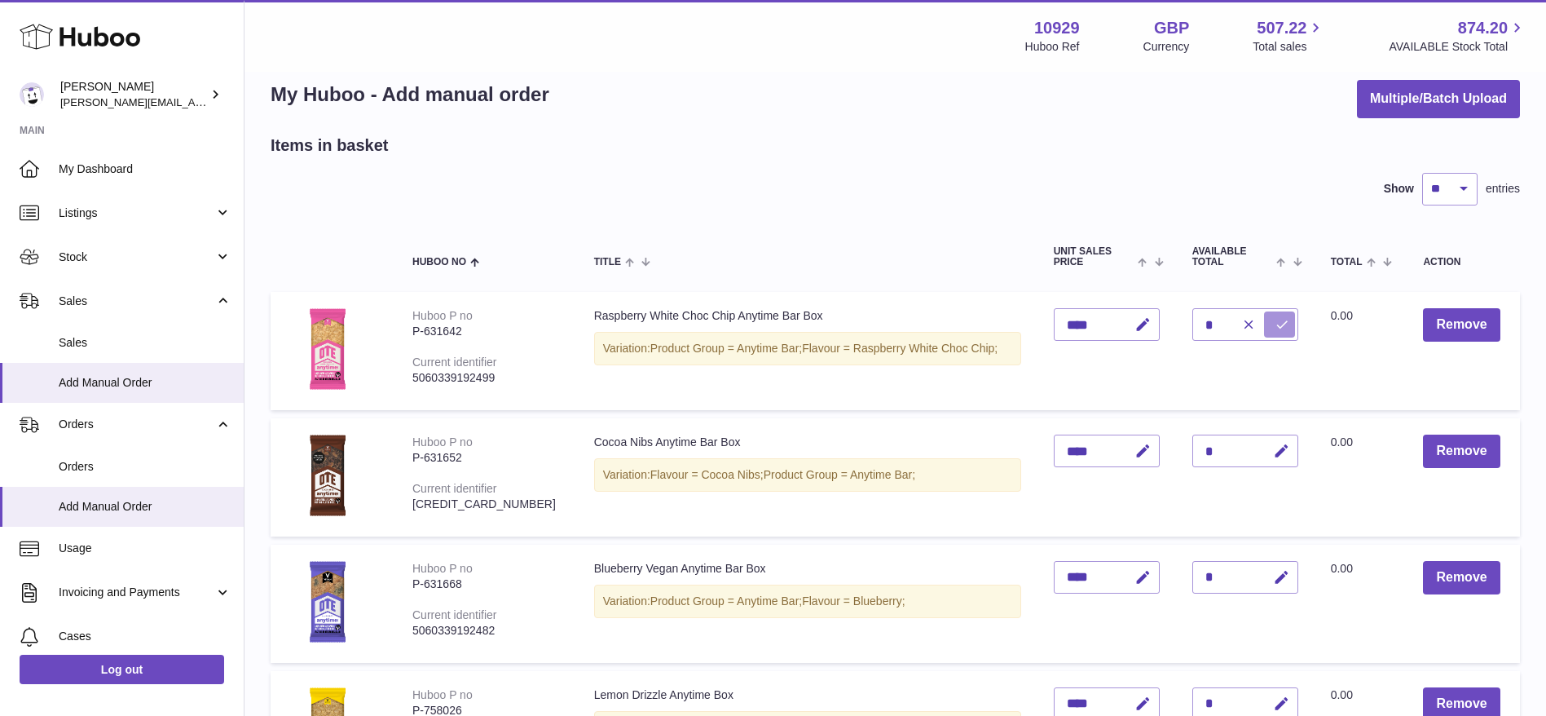
click at [1275, 324] on icon "submit" at bounding box center [1282, 324] width 15 height 15
click at [1273, 448] on icon "button" at bounding box center [1281, 451] width 17 height 17
type input "*"
click at [1275, 447] on icon "submit" at bounding box center [1282, 450] width 15 height 15
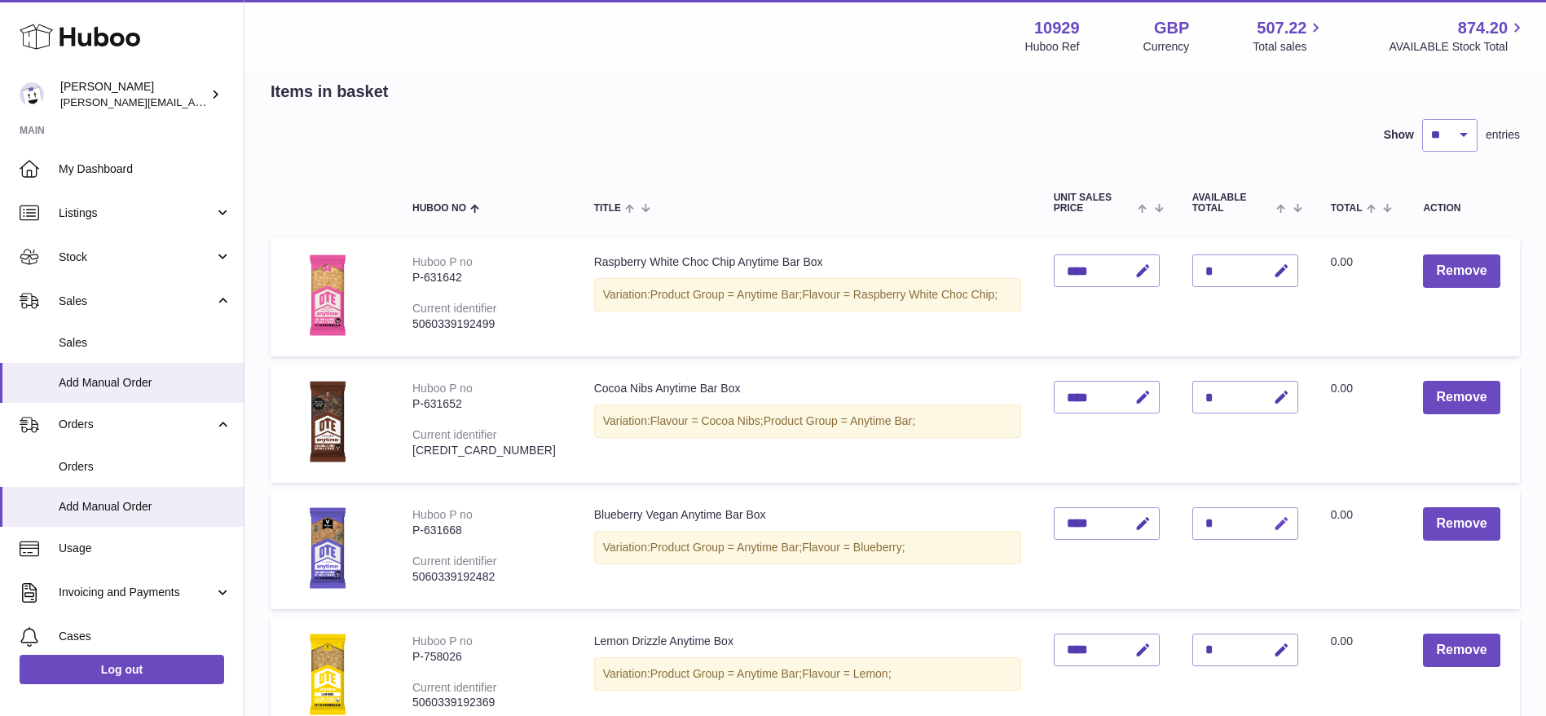
click at [1273, 522] on icon "button" at bounding box center [1281, 523] width 17 height 17
type input "*"
click at [1275, 516] on icon "submit" at bounding box center [1282, 523] width 15 height 15
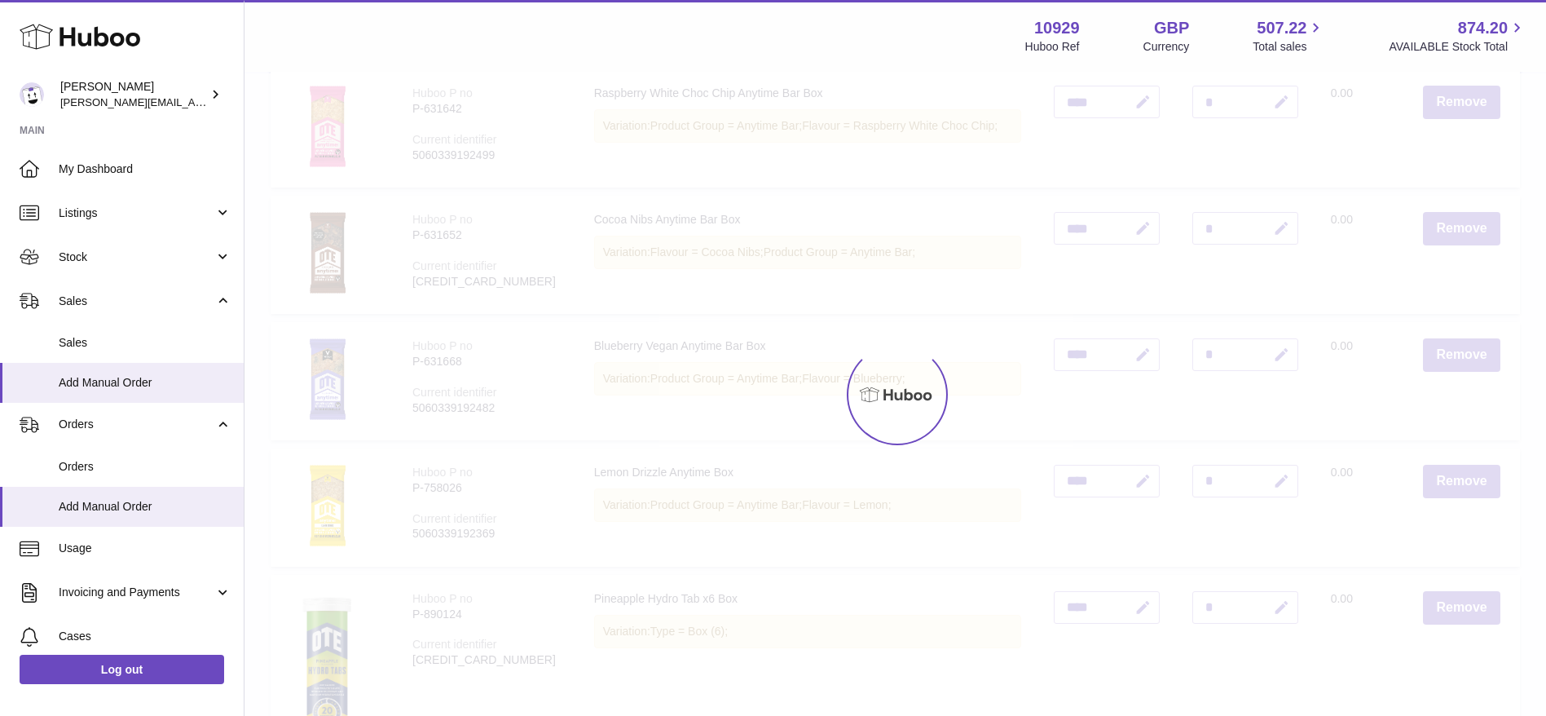
scroll to position [253, 0]
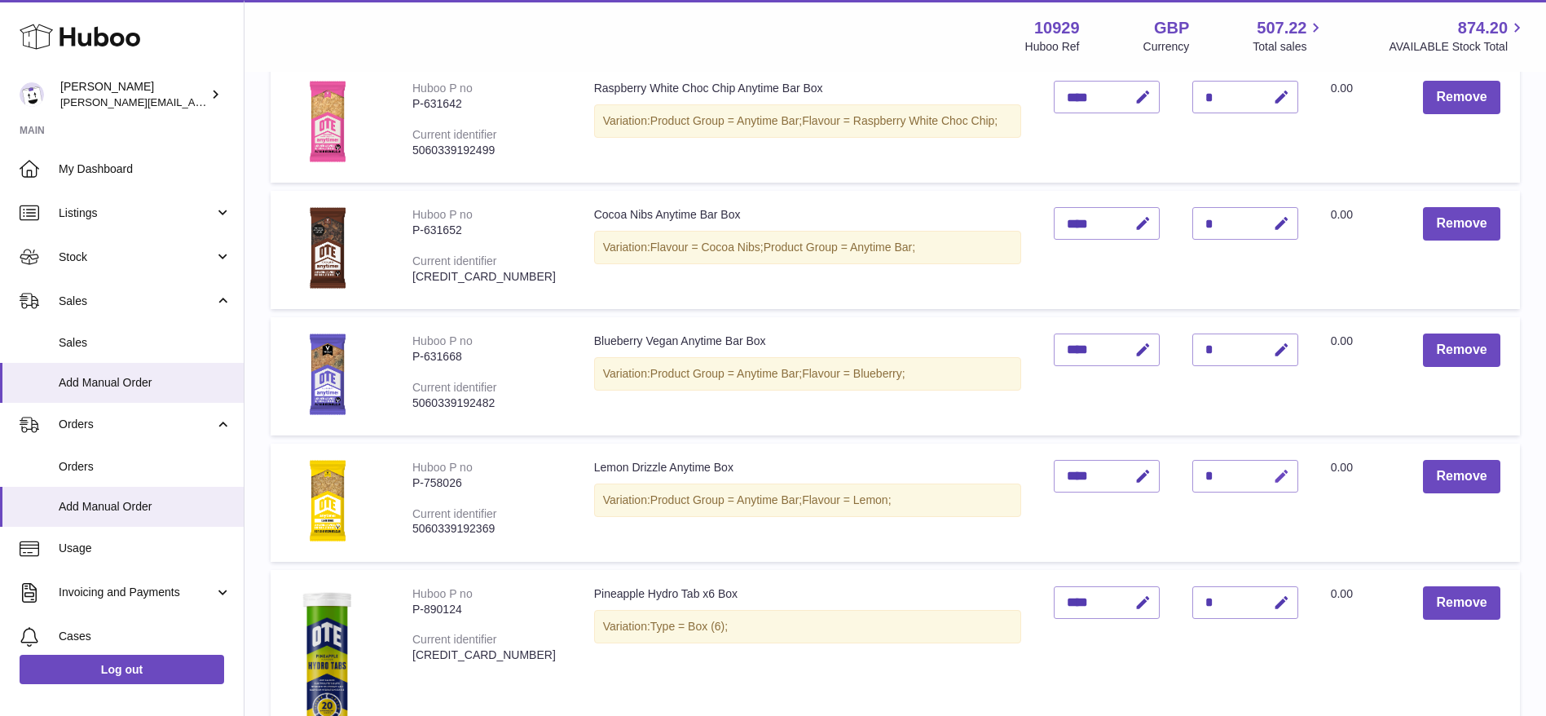
click at [1273, 469] on icon "button" at bounding box center [1281, 476] width 17 height 17
type input "*"
click at [1275, 469] on icon "submit" at bounding box center [1282, 476] width 15 height 15
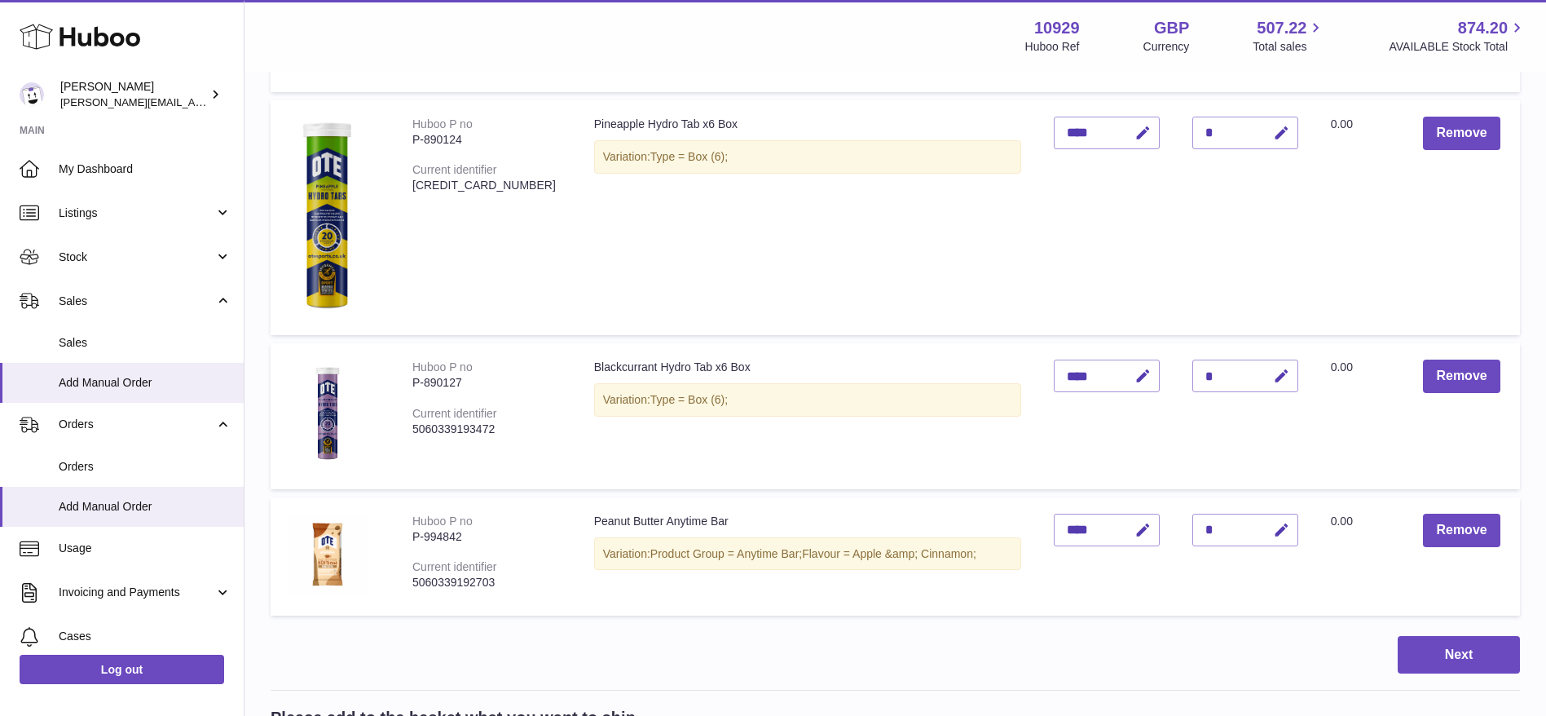
scroll to position [736, 0]
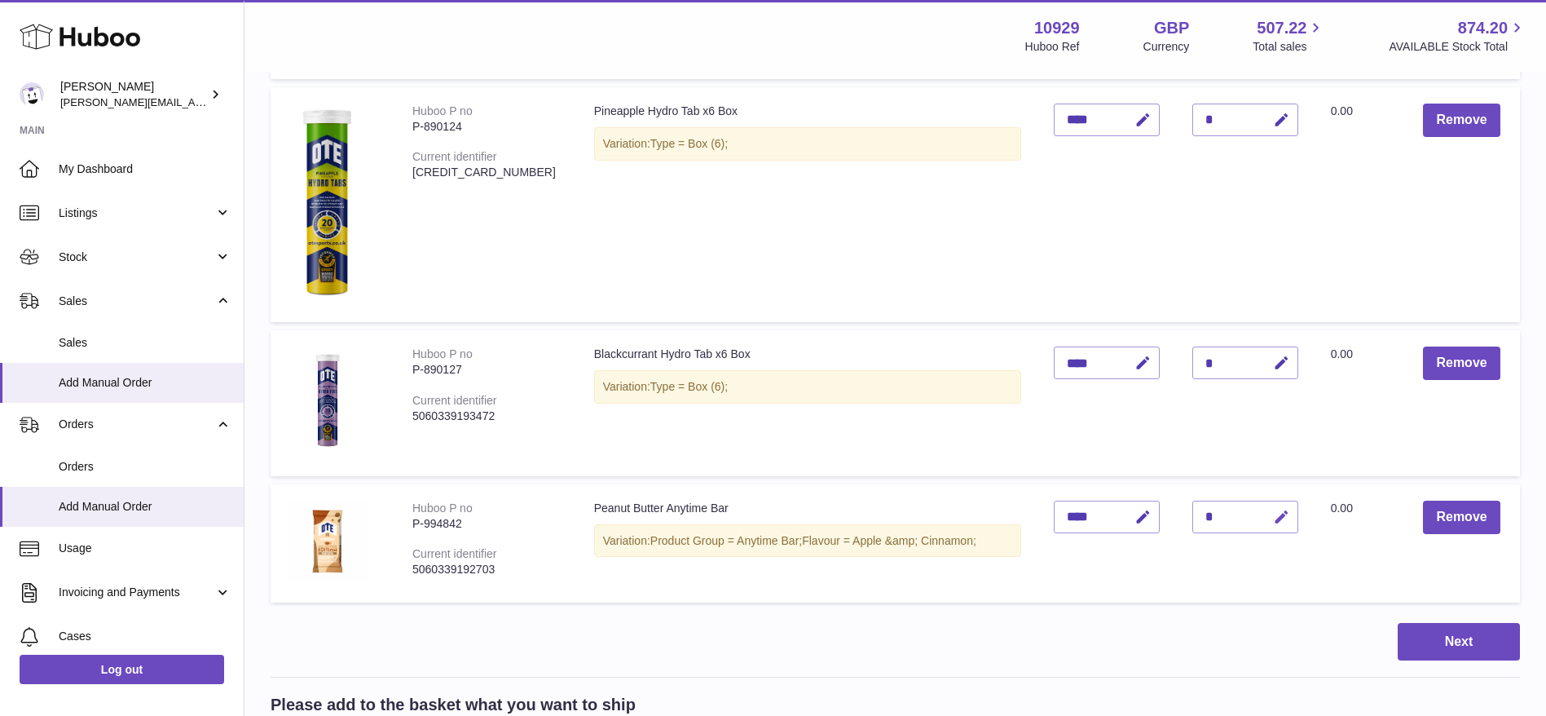
click at [1273, 509] on icon "button" at bounding box center [1281, 517] width 17 height 17
type input "*"
click at [1264, 509] on button "submit" at bounding box center [1279, 517] width 31 height 26
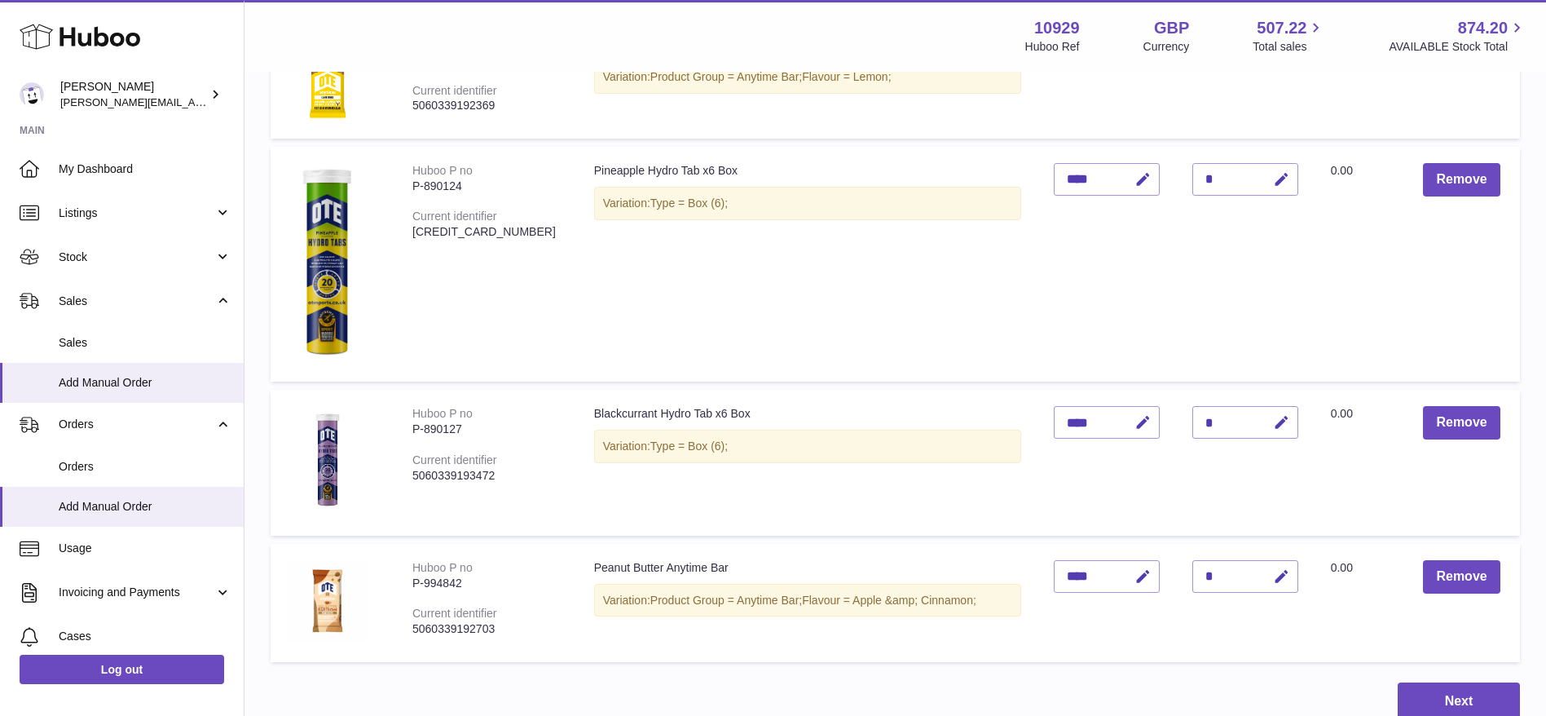
scroll to position [1053, 0]
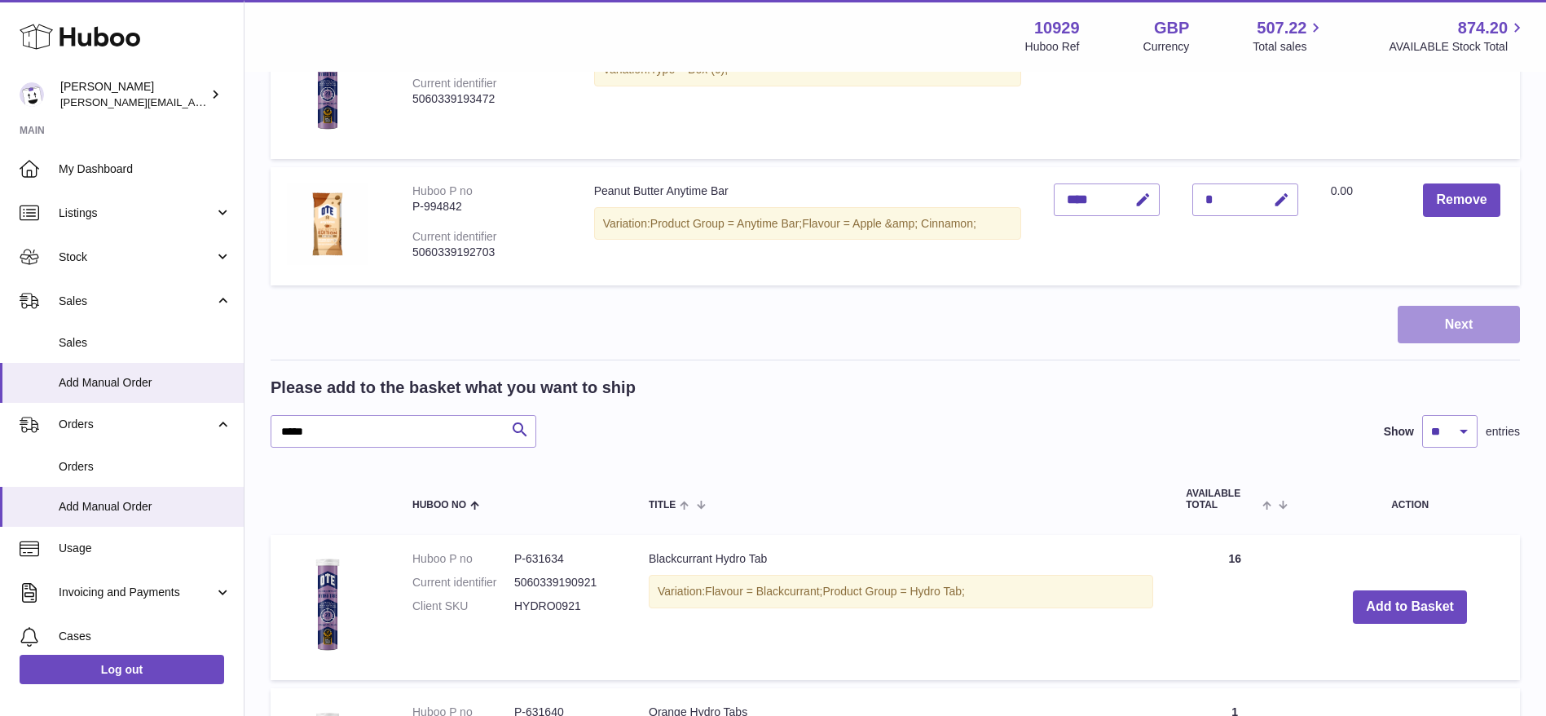
click at [1454, 340] on button "Next" at bounding box center [1459, 325] width 122 height 38
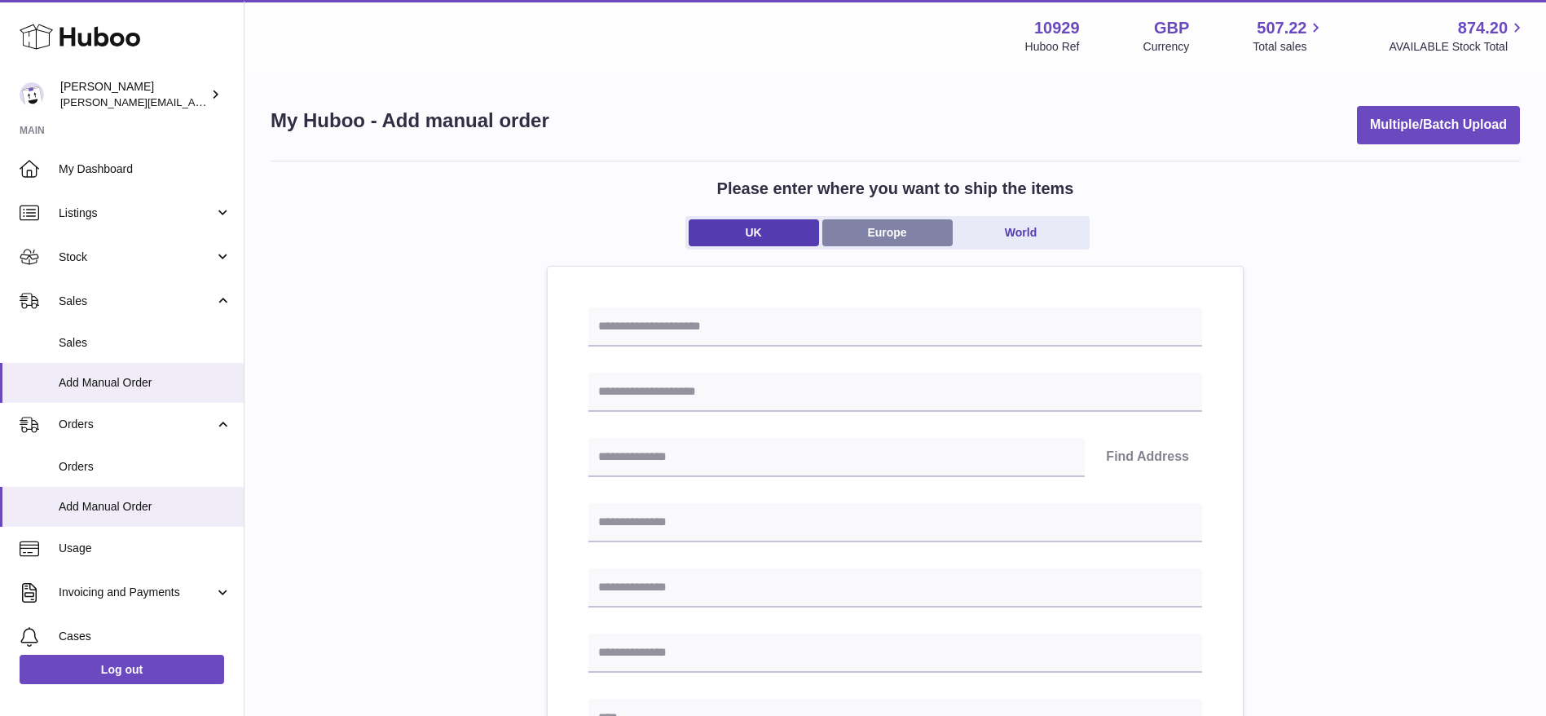
click at [860, 229] on link "Europe" at bounding box center [887, 232] width 130 height 27
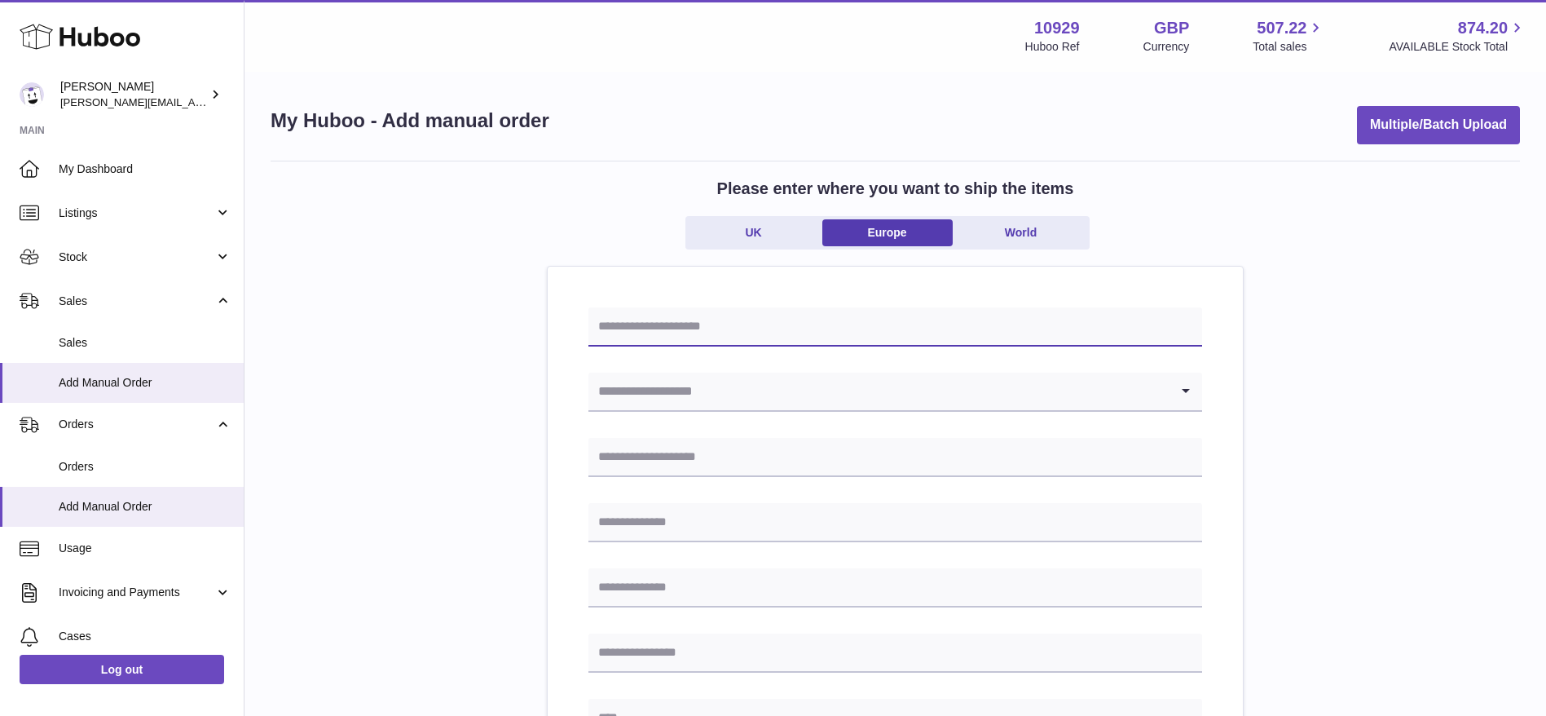
click at [739, 323] on input "text" at bounding box center [895, 326] width 614 height 39
type input "**********"
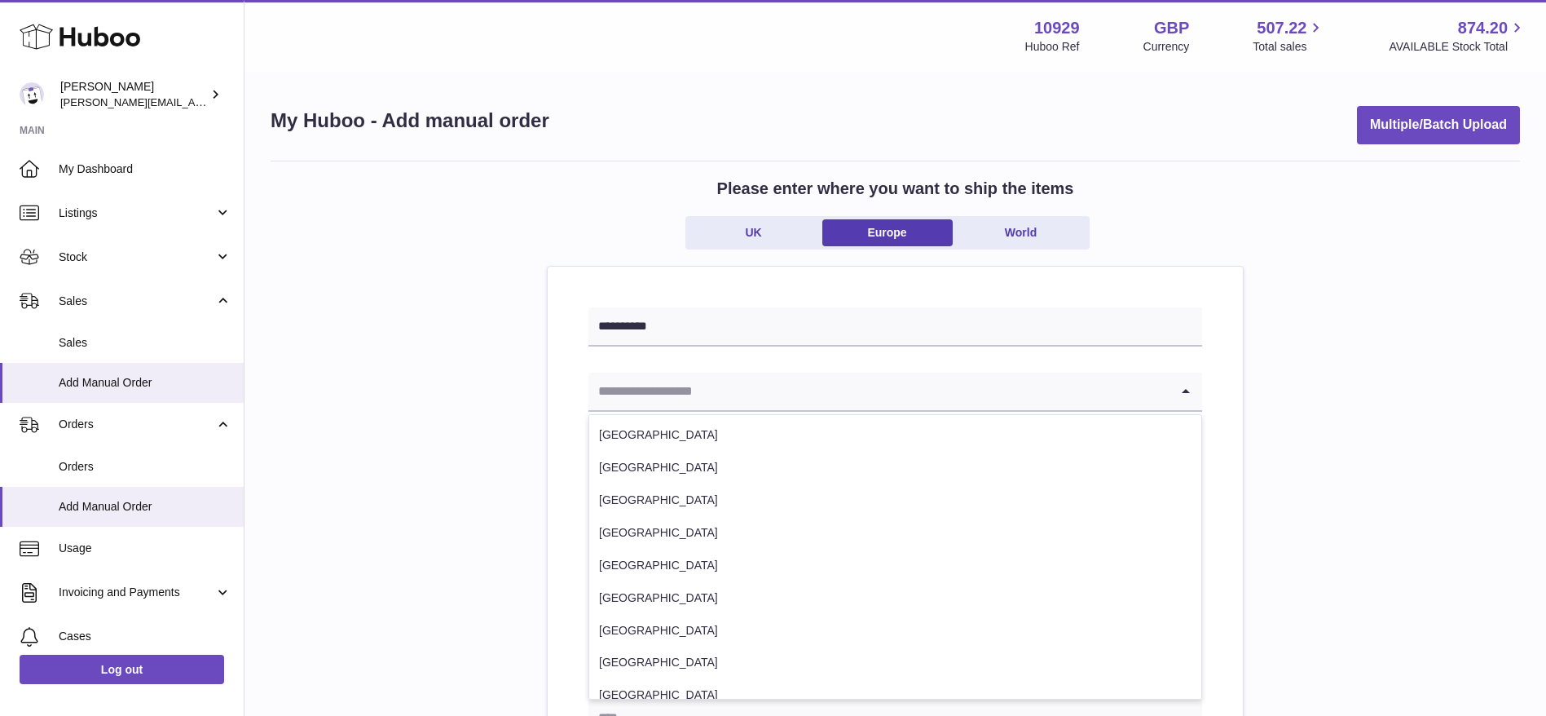
click at [711, 402] on input "Search for option" at bounding box center [878, 390] width 581 height 37
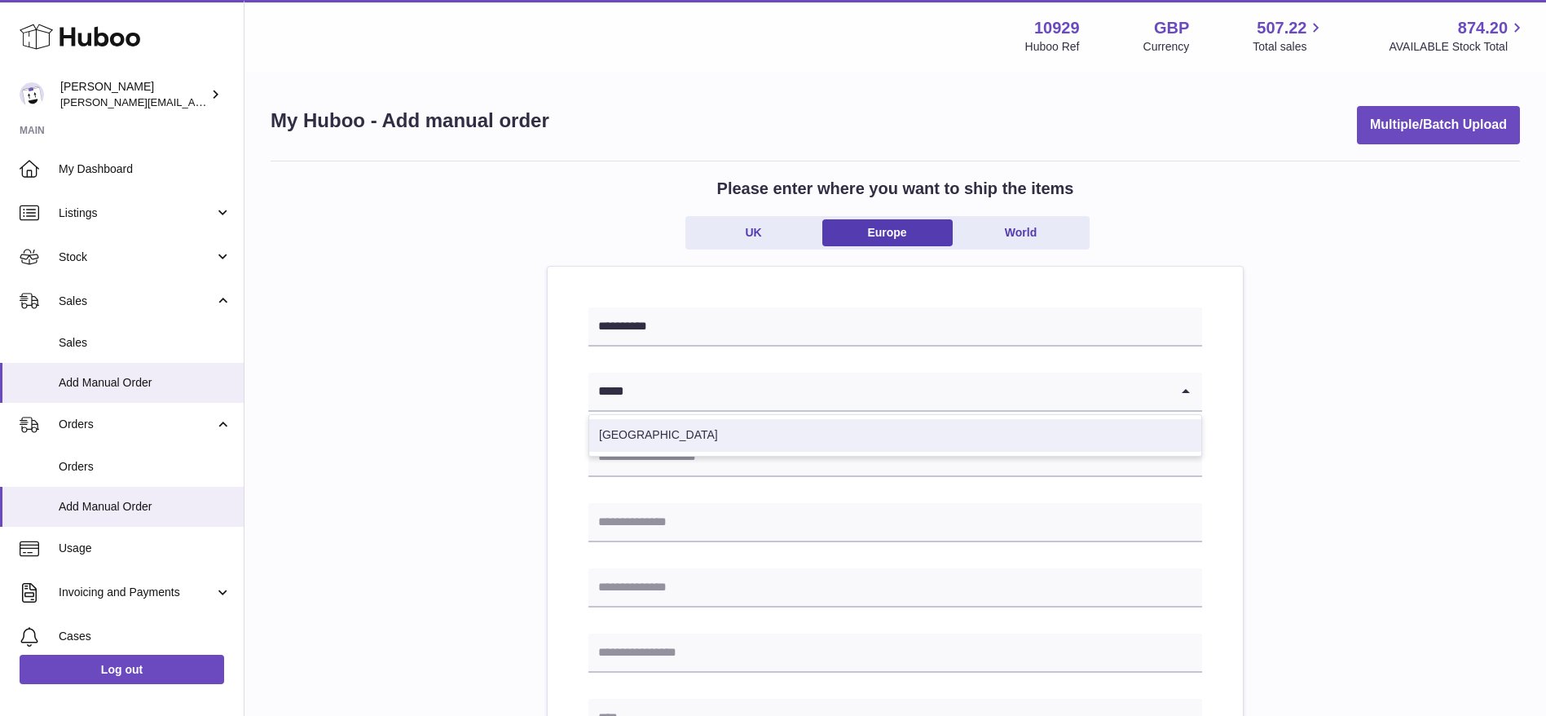
click at [703, 425] on li "Spain" at bounding box center [895, 435] width 612 height 33
type input "*****"
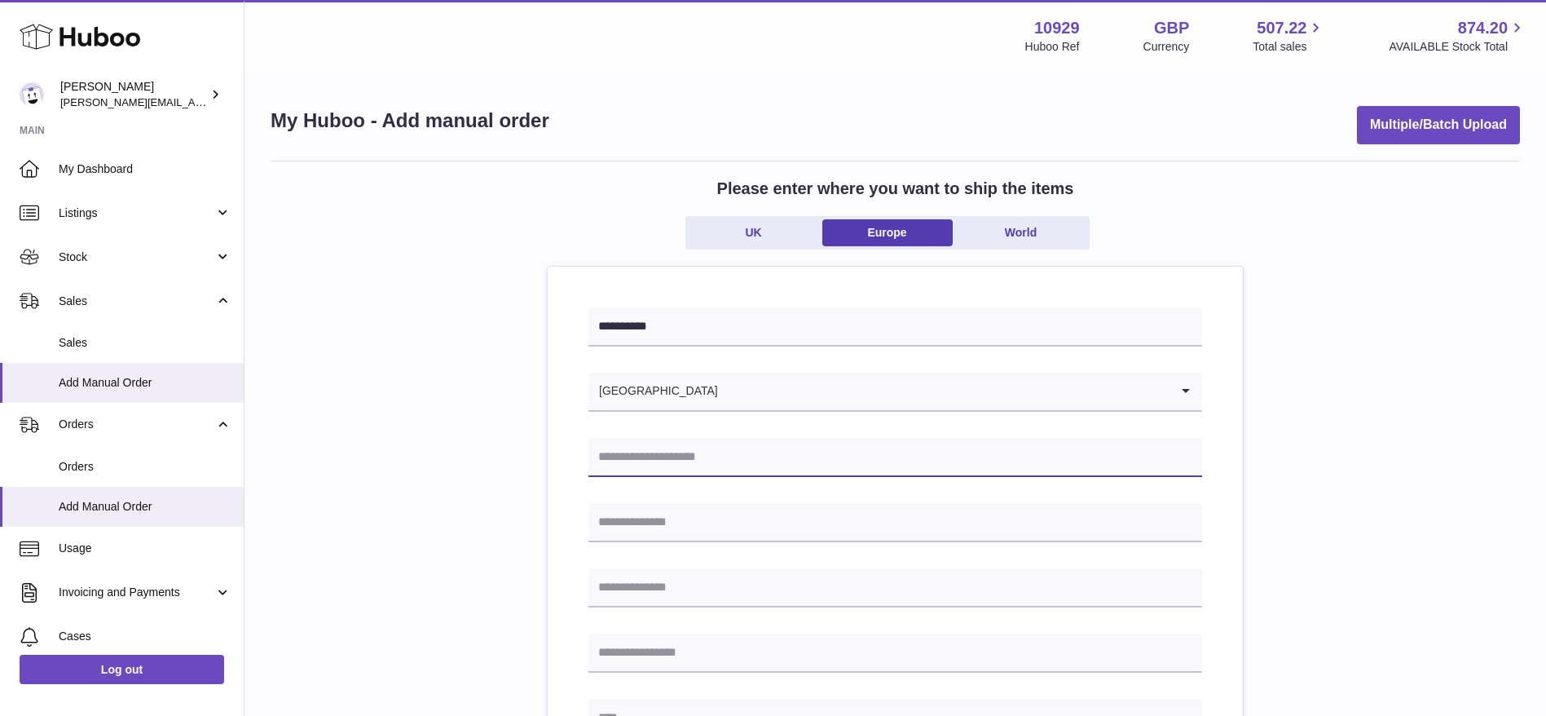
click at [702, 452] on input "text" at bounding box center [895, 457] width 614 height 39
type input "**********"
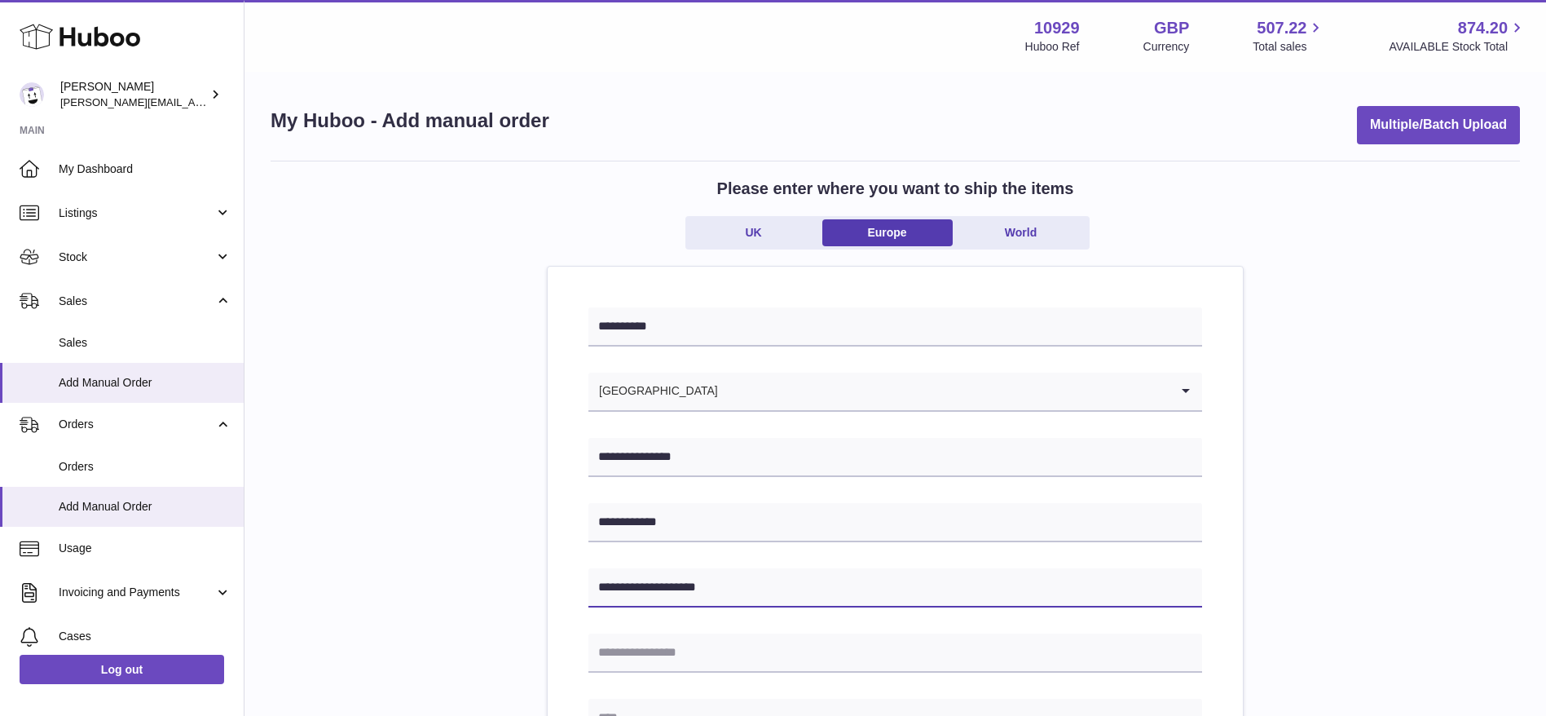
type input "**********"
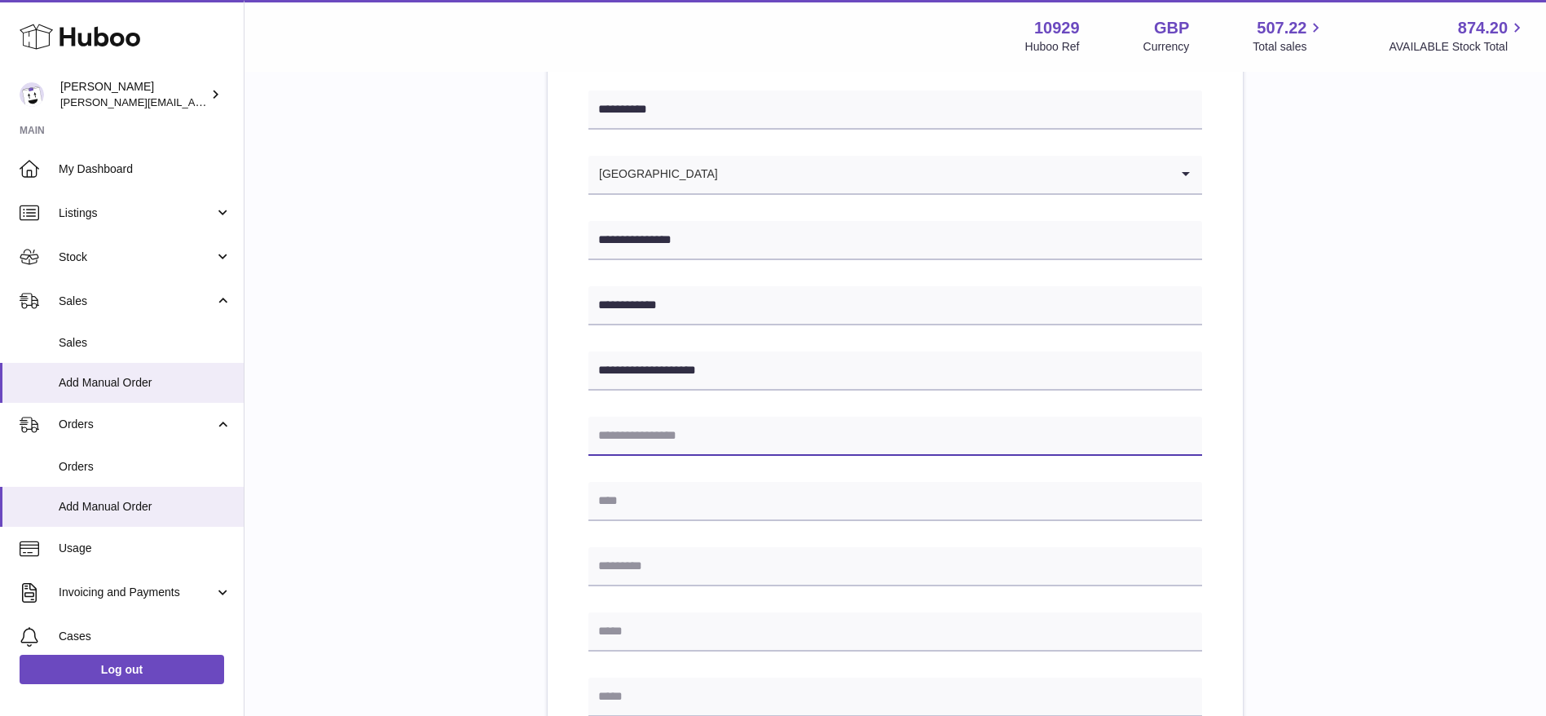
scroll to position [231, 0]
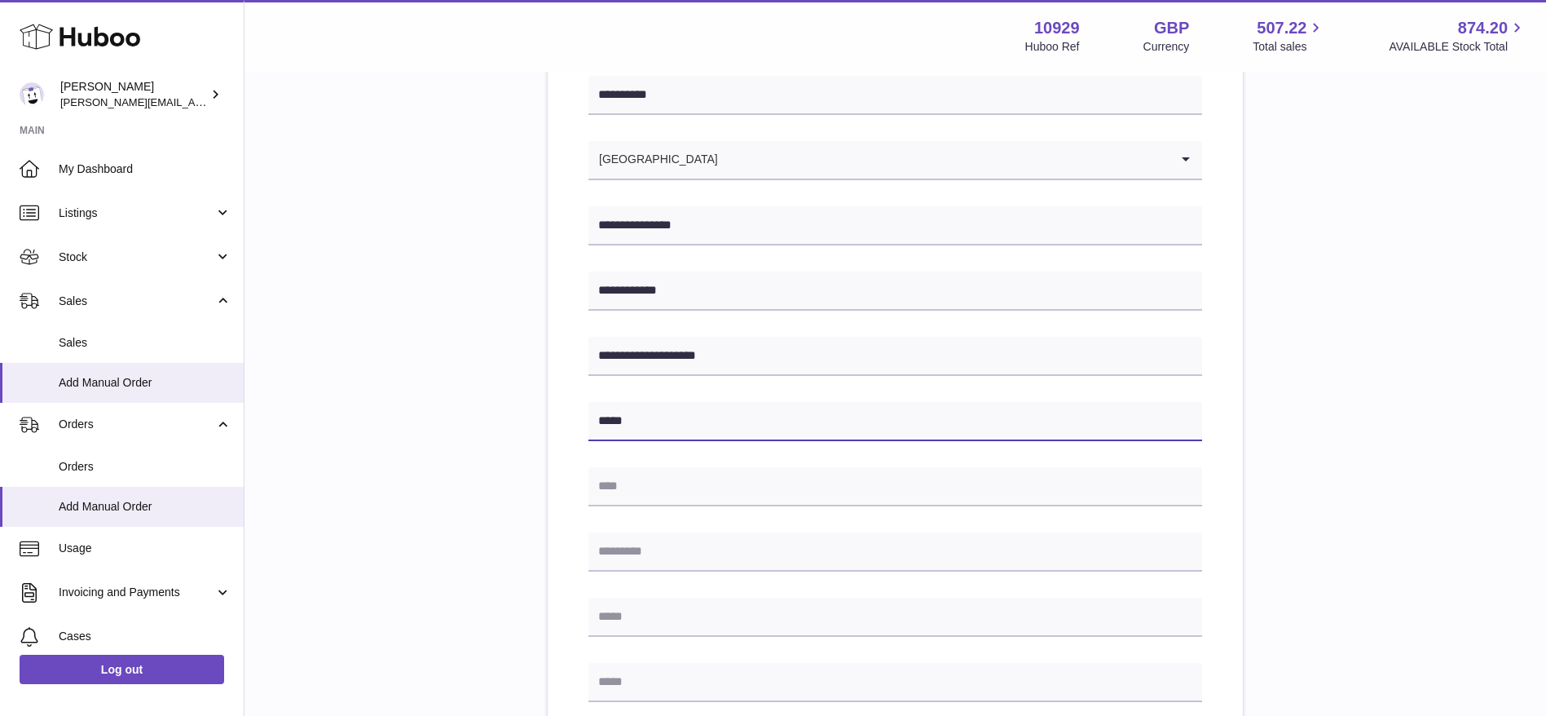
type input "*****"
type input "******"
type input "*****"
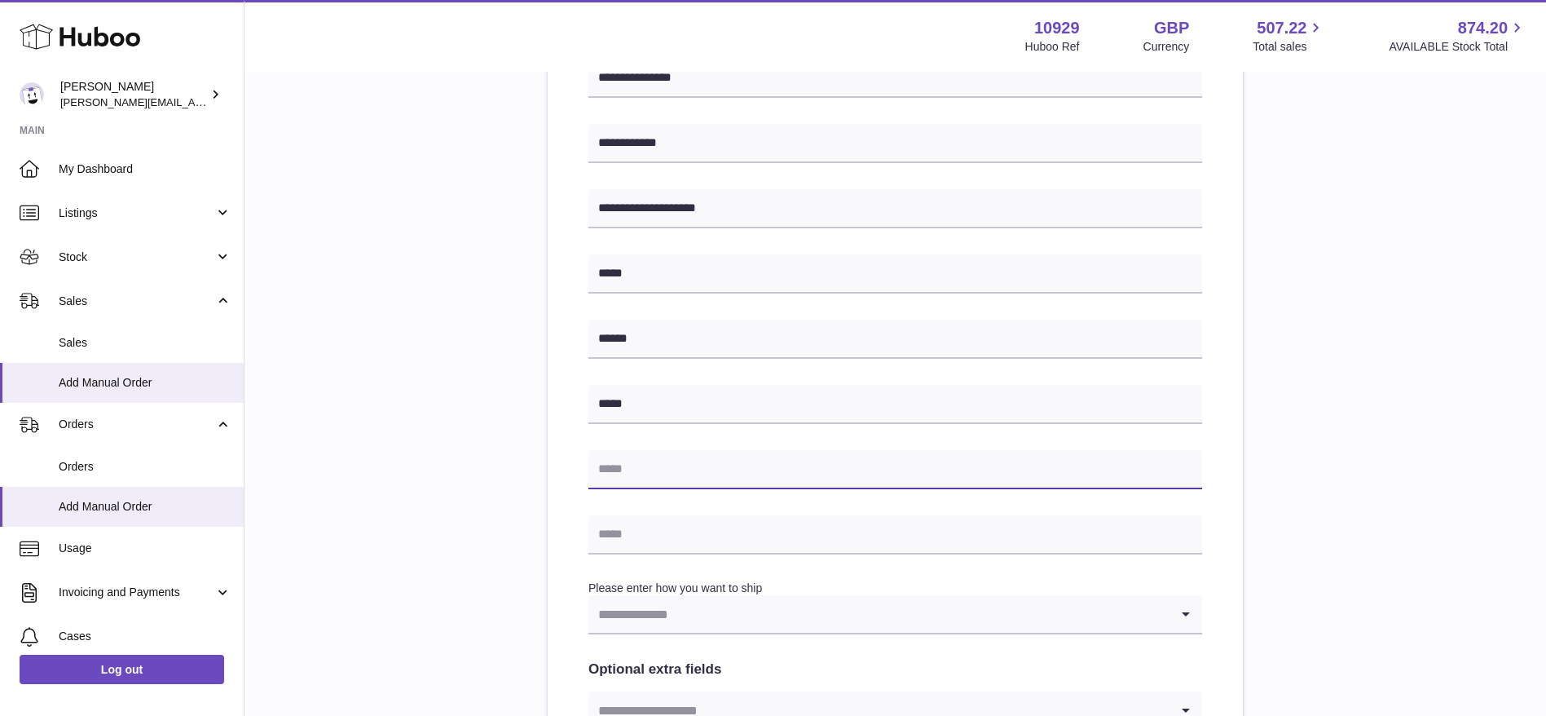
scroll to position [381, 0]
type input "**********"
click at [701, 513] on input "text" at bounding box center [895, 532] width 614 height 39
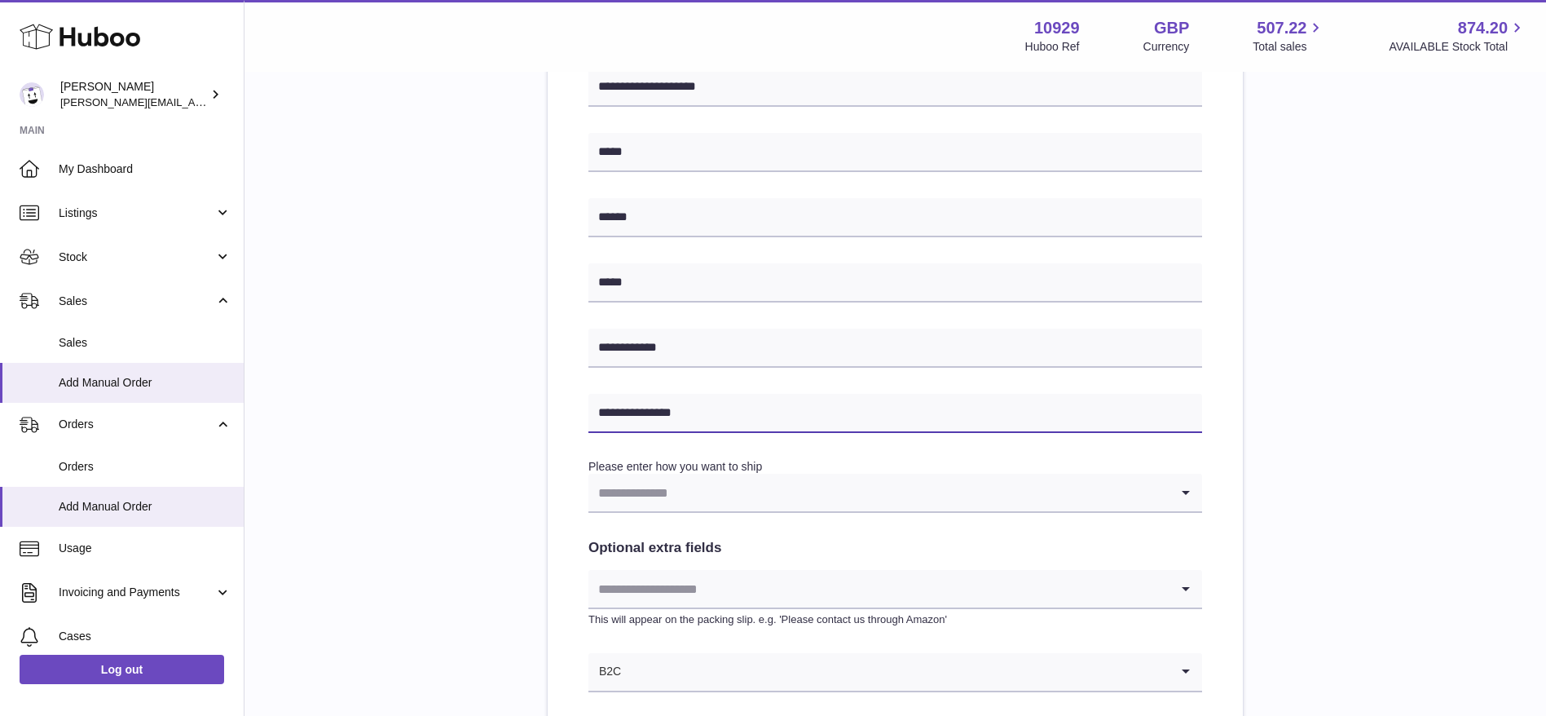
type input "**********"
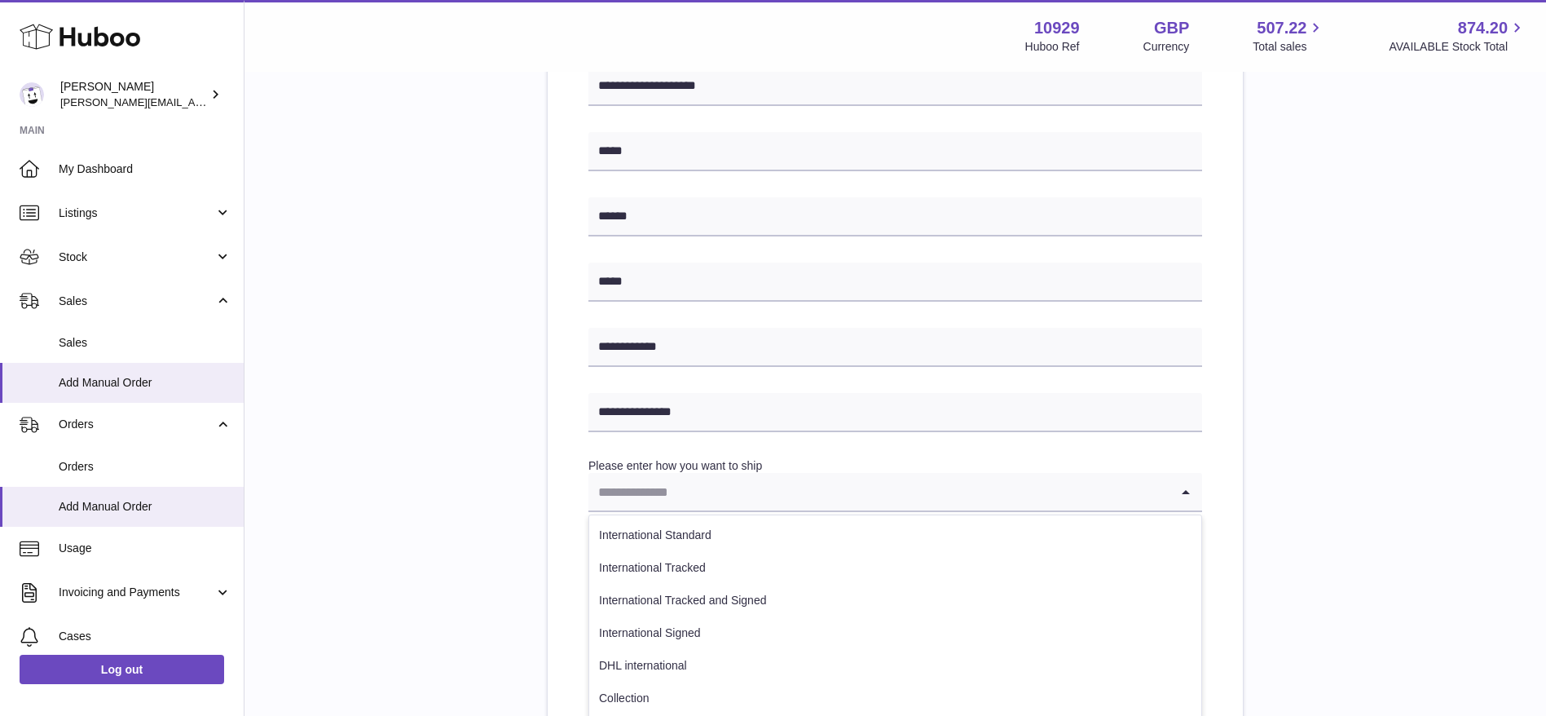
click at [663, 500] on input "Search for option" at bounding box center [878, 491] width 581 height 37
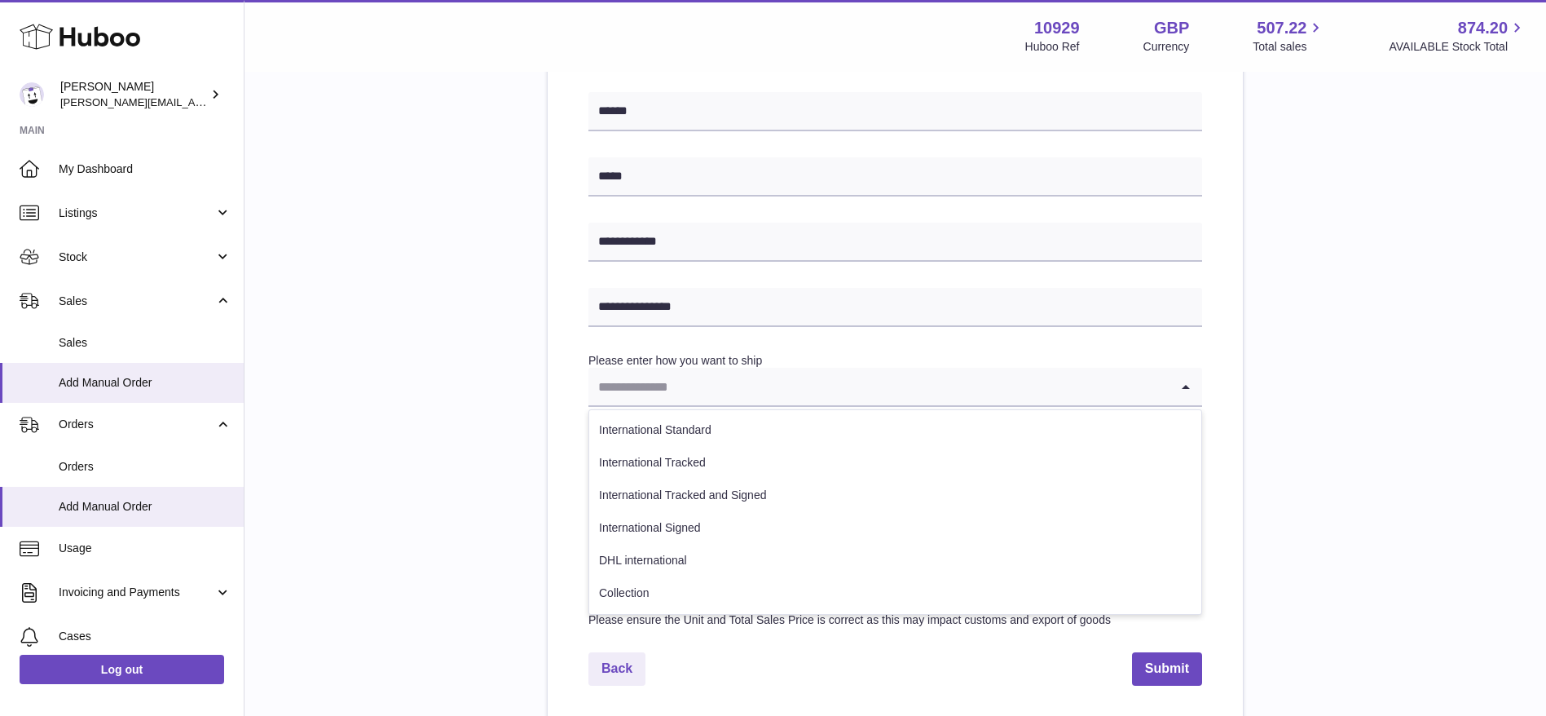
scroll to position [608, 0]
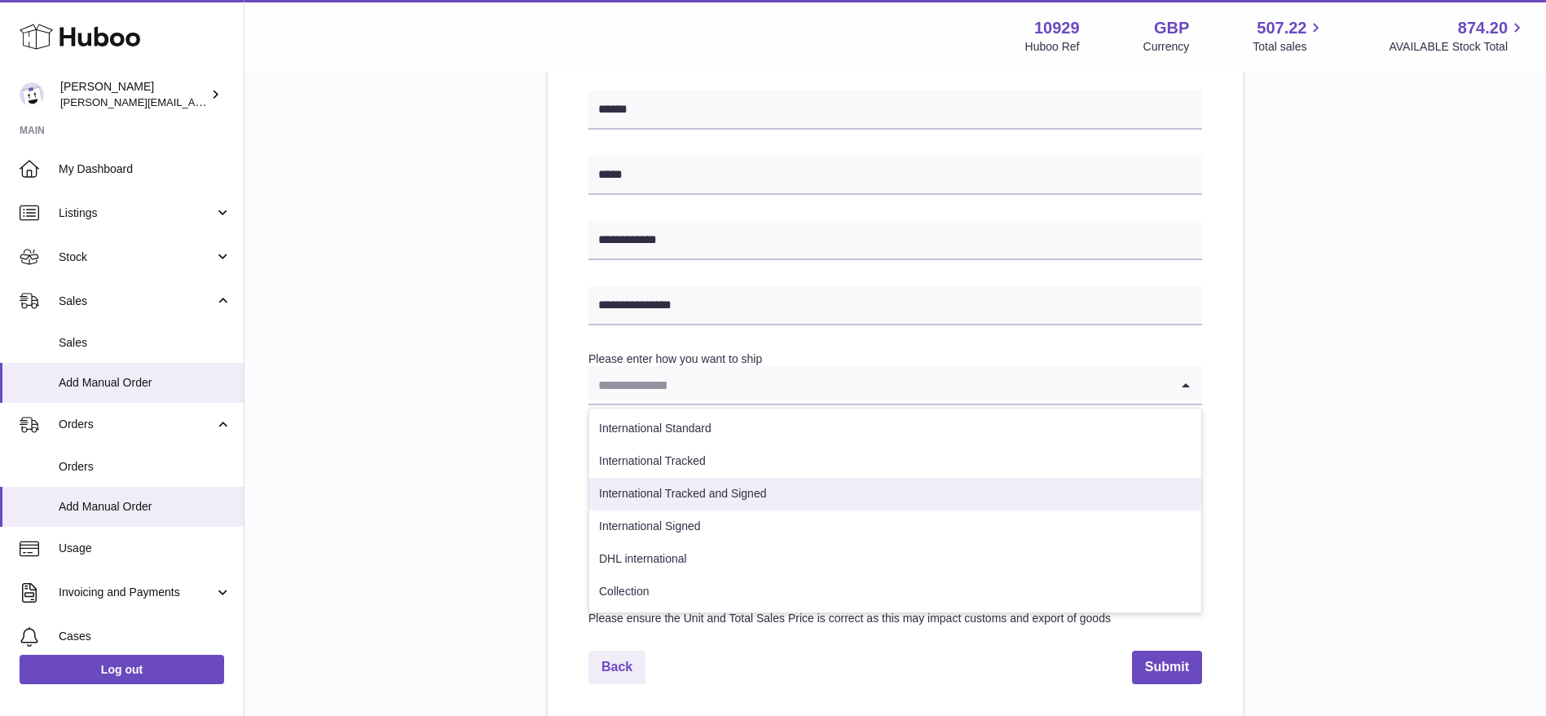
click at [629, 500] on li "International Tracked and Signed" at bounding box center [895, 494] width 612 height 33
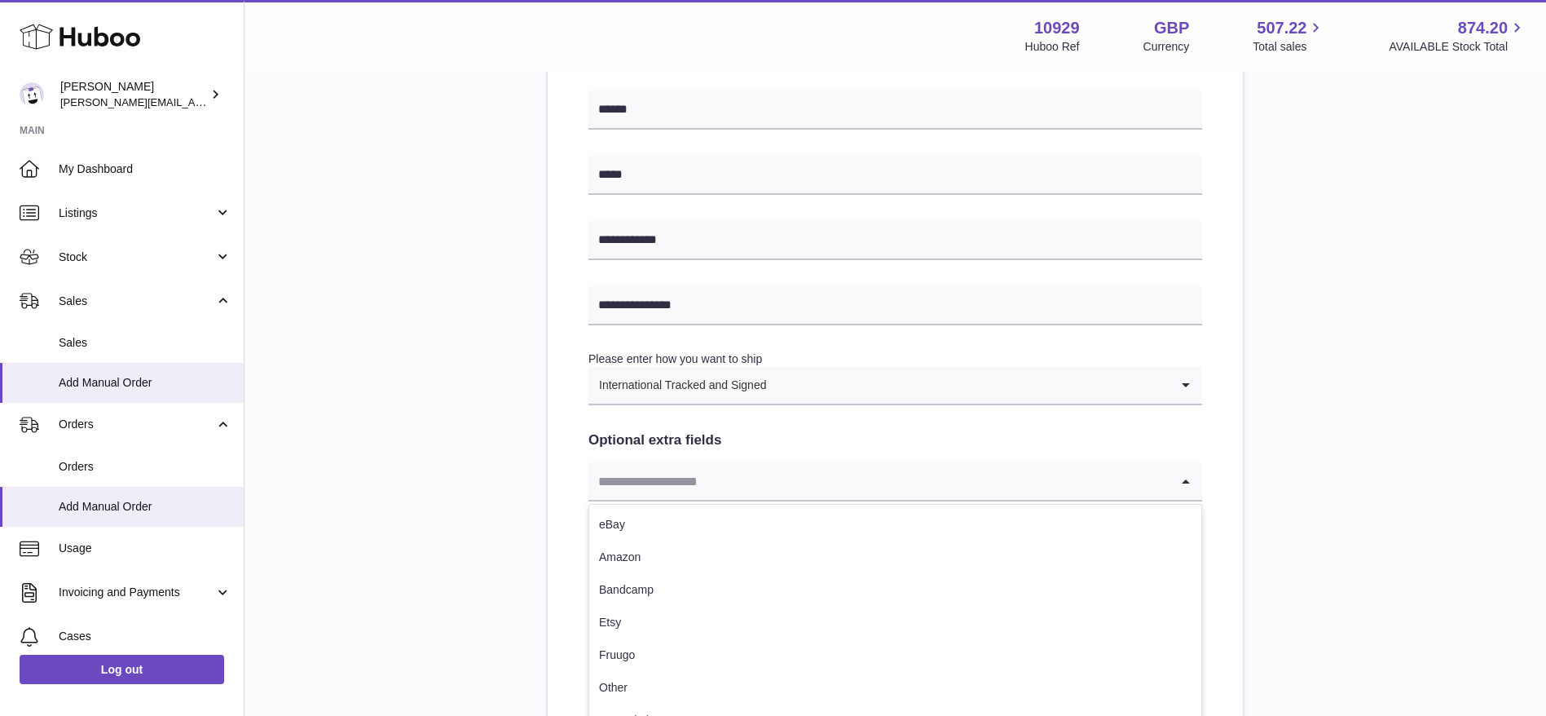
click at [662, 465] on input "Search for option" at bounding box center [878, 480] width 581 height 37
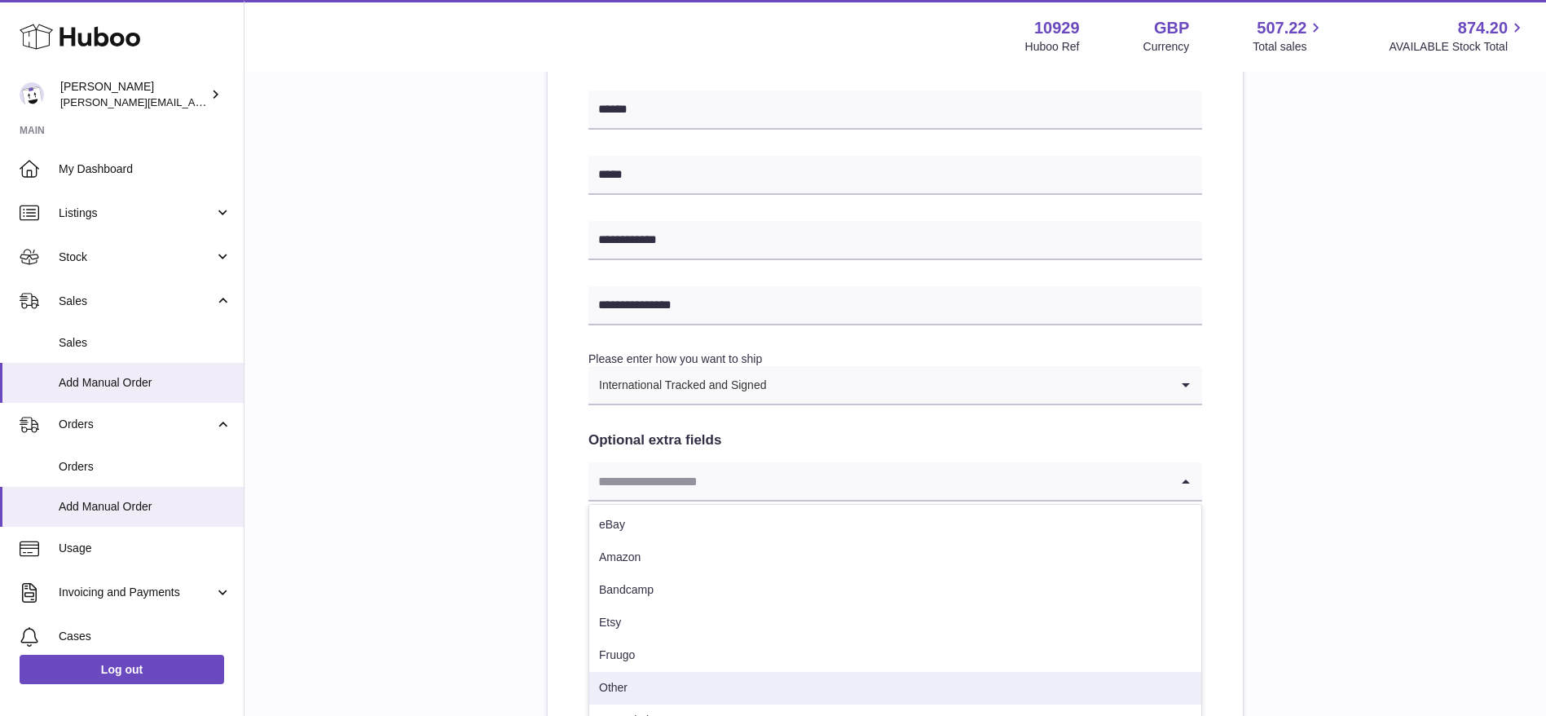
scroll to position [681, 0]
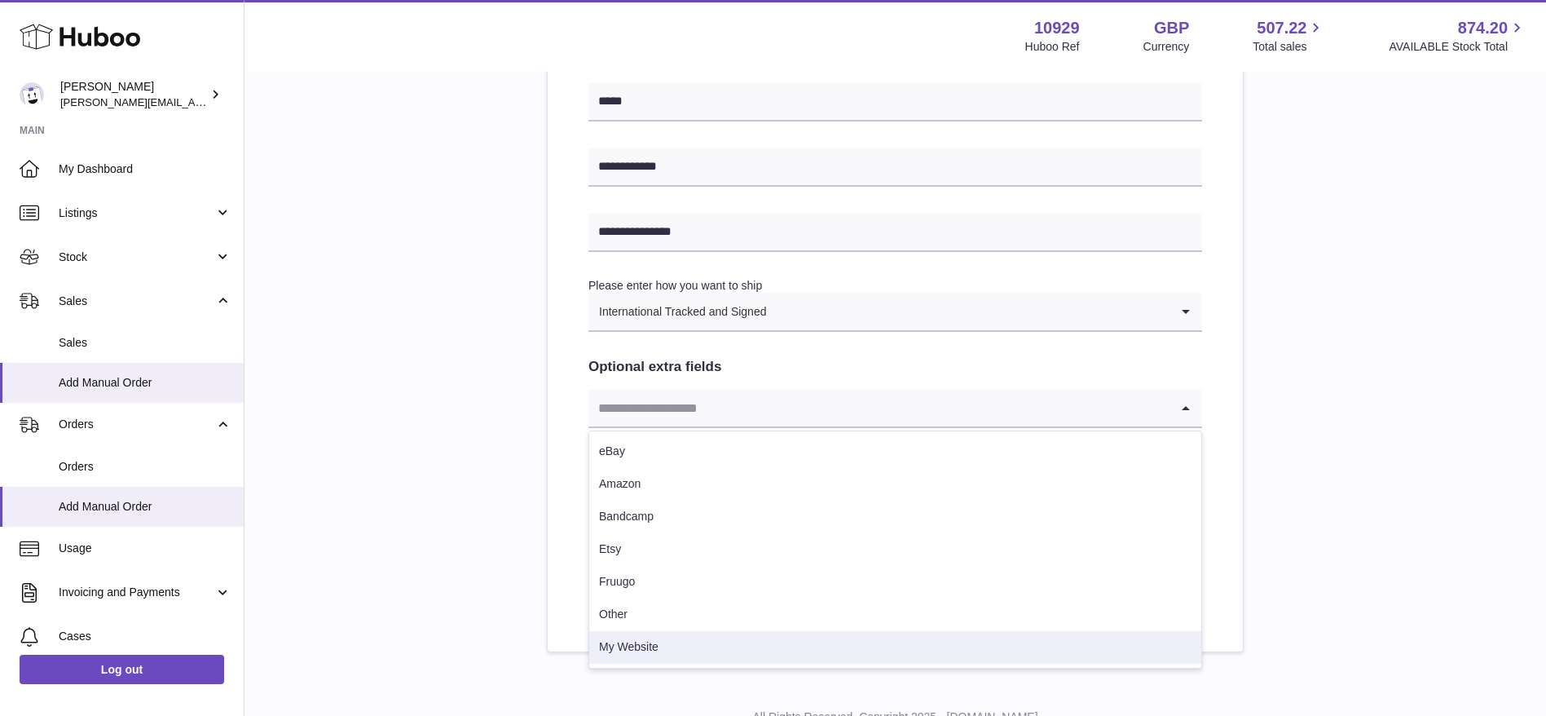
click at [625, 654] on li "My Website" at bounding box center [895, 647] width 612 height 33
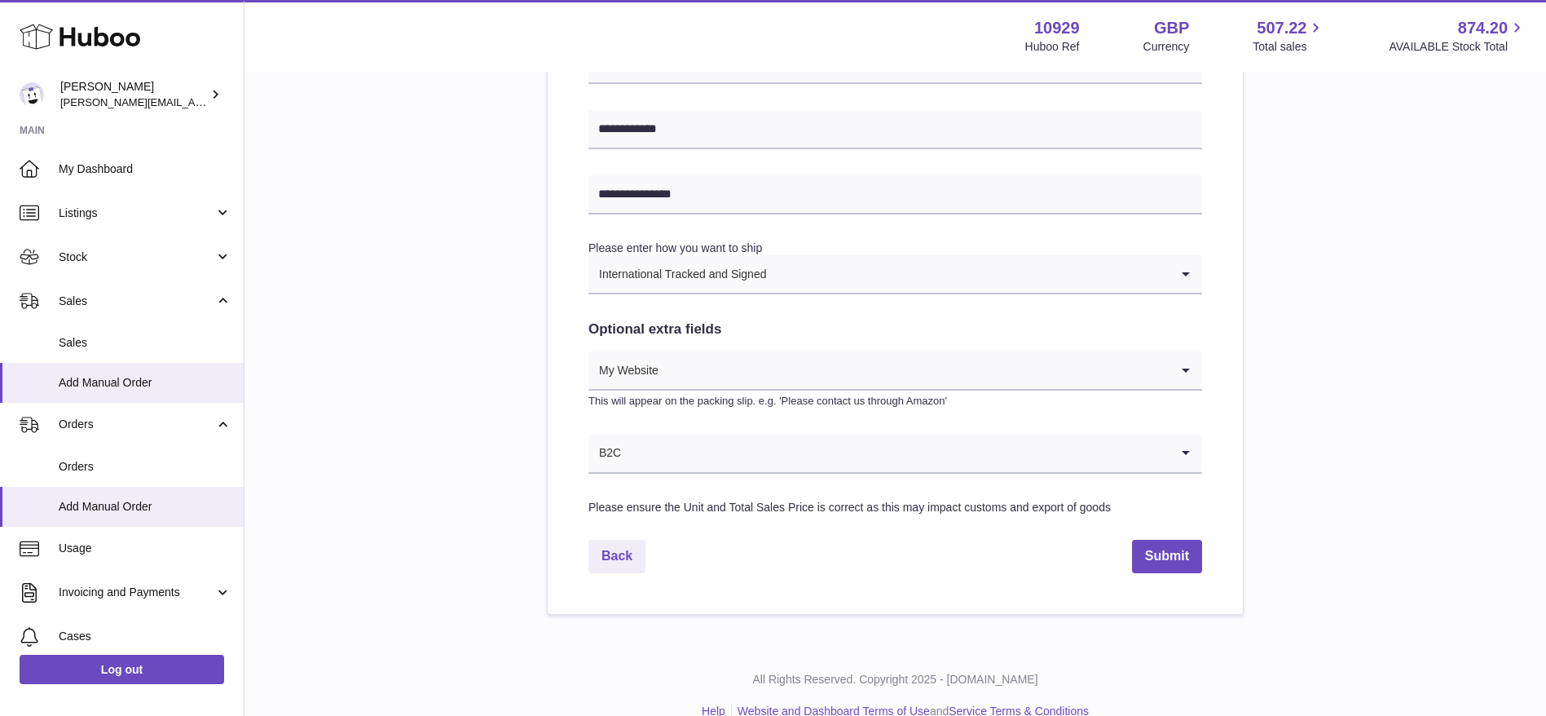
scroll to position [720, 0]
click at [1174, 551] on button "Submit" at bounding box center [1167, 554] width 70 height 33
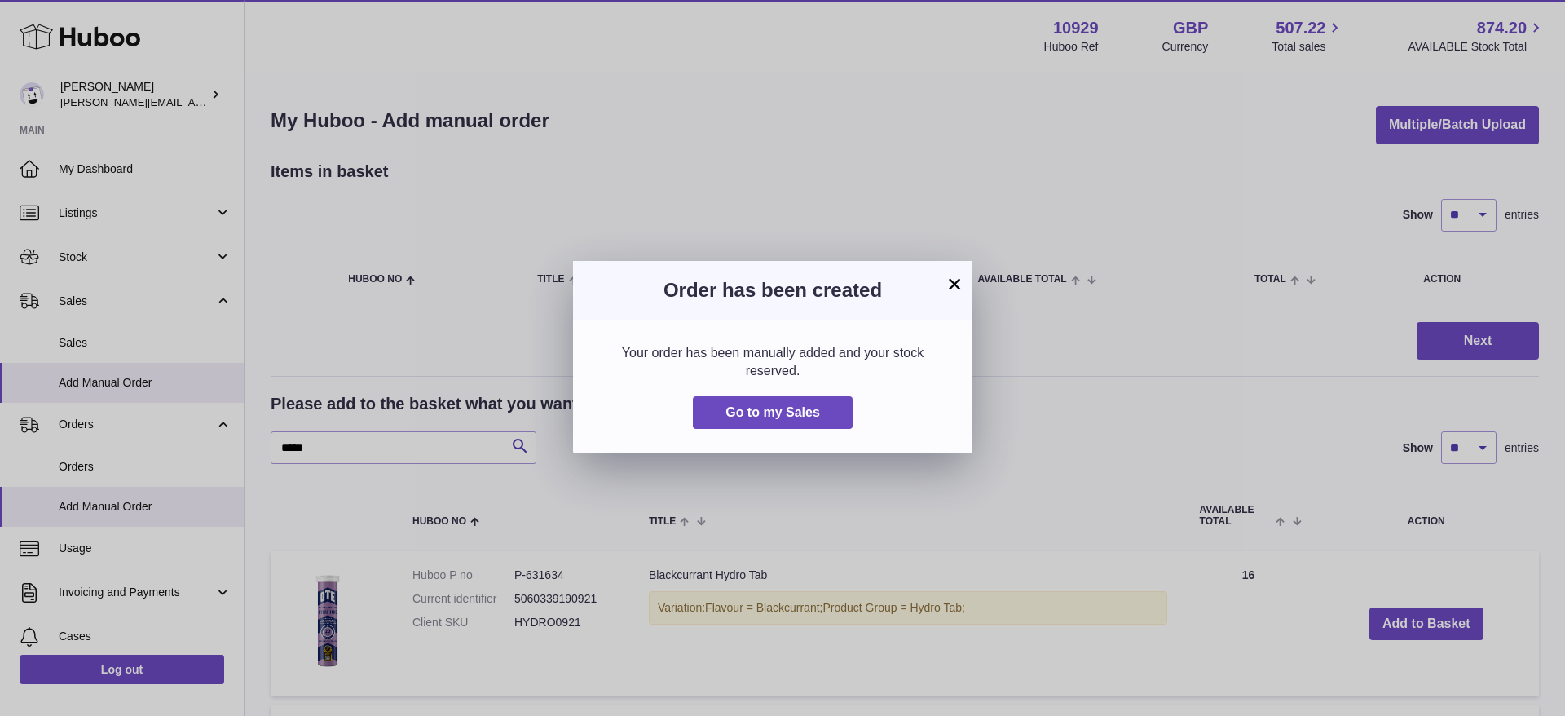
click at [956, 279] on button "×" at bounding box center [955, 284] width 20 height 20
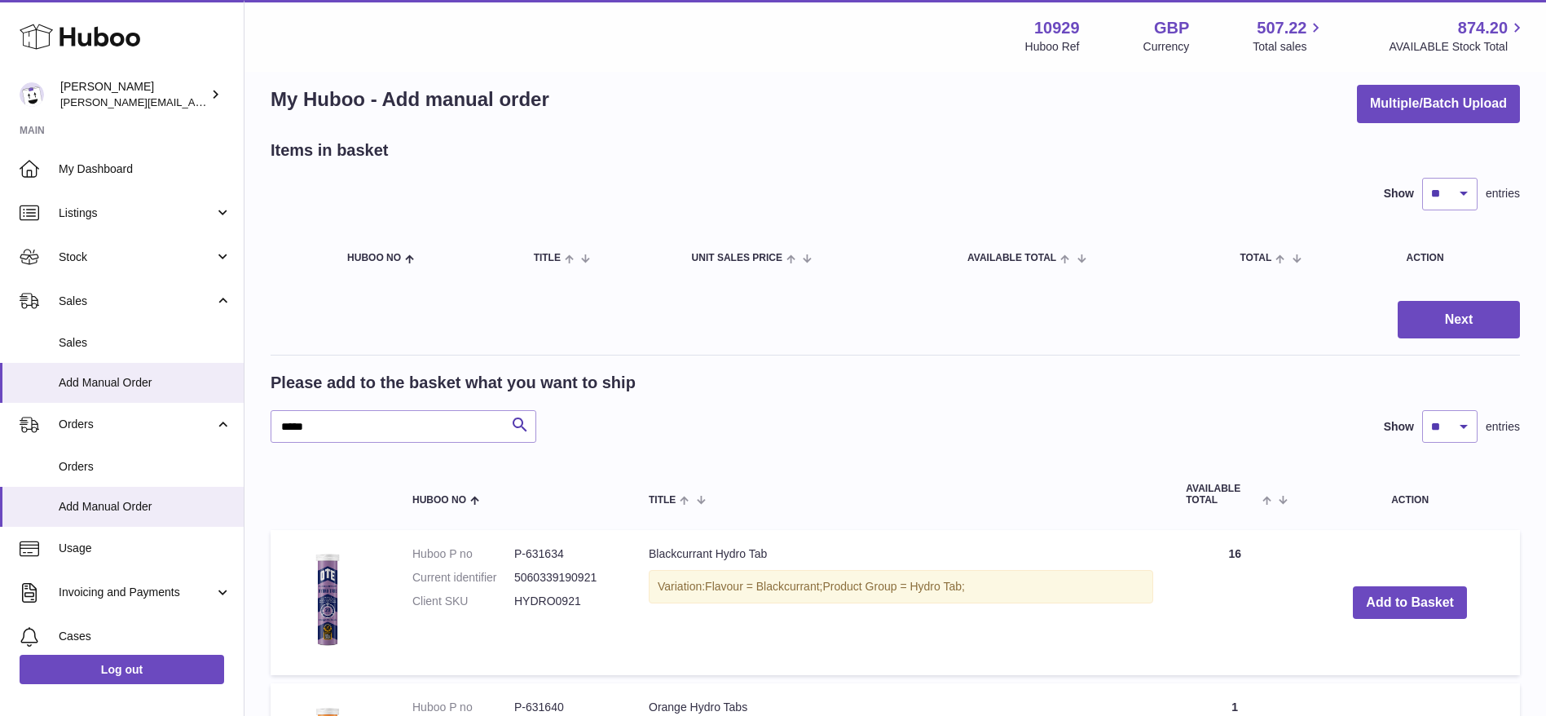
scroll to position [22, 0]
click at [36, 341] on link "Sales" at bounding box center [122, 343] width 244 height 40
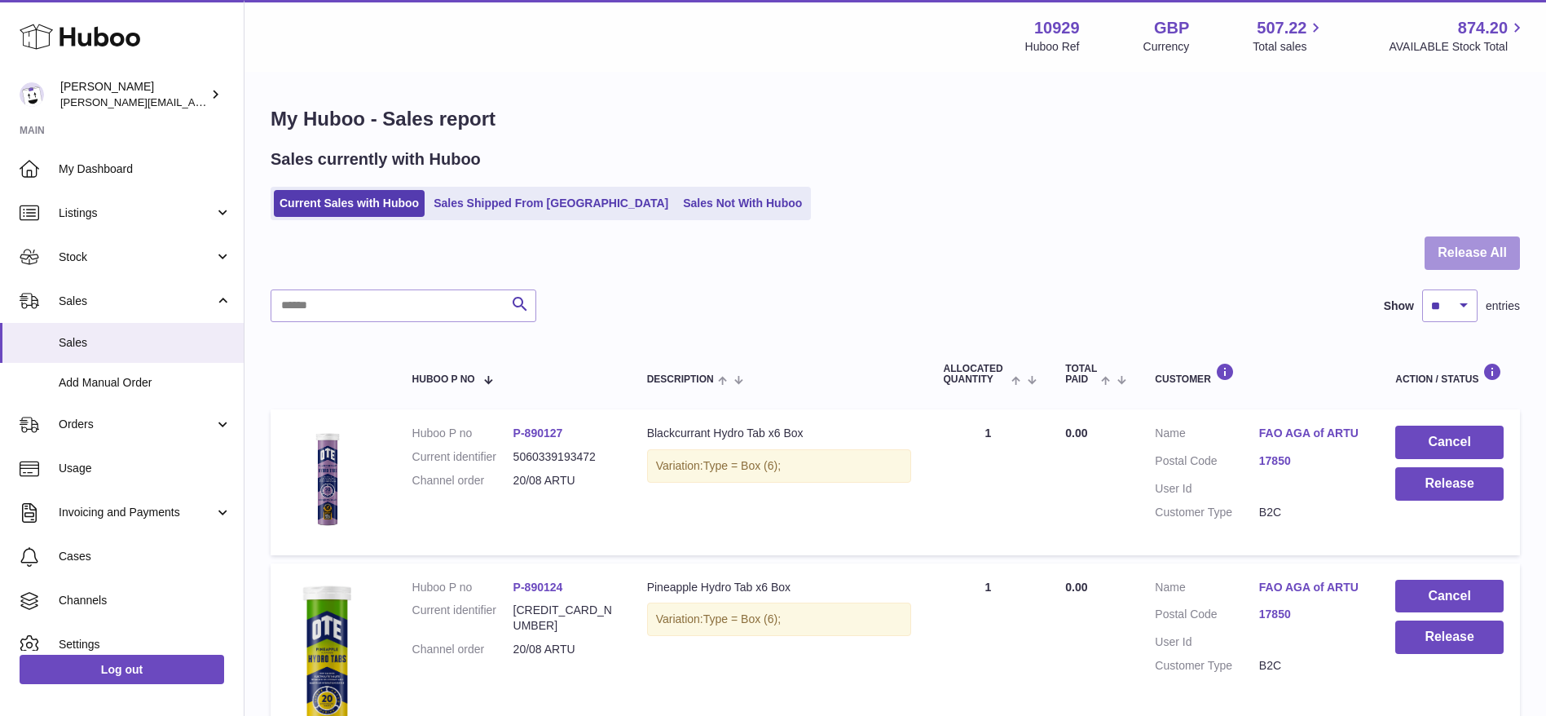
click at [1464, 253] on button "Release All" at bounding box center [1472, 252] width 95 height 33
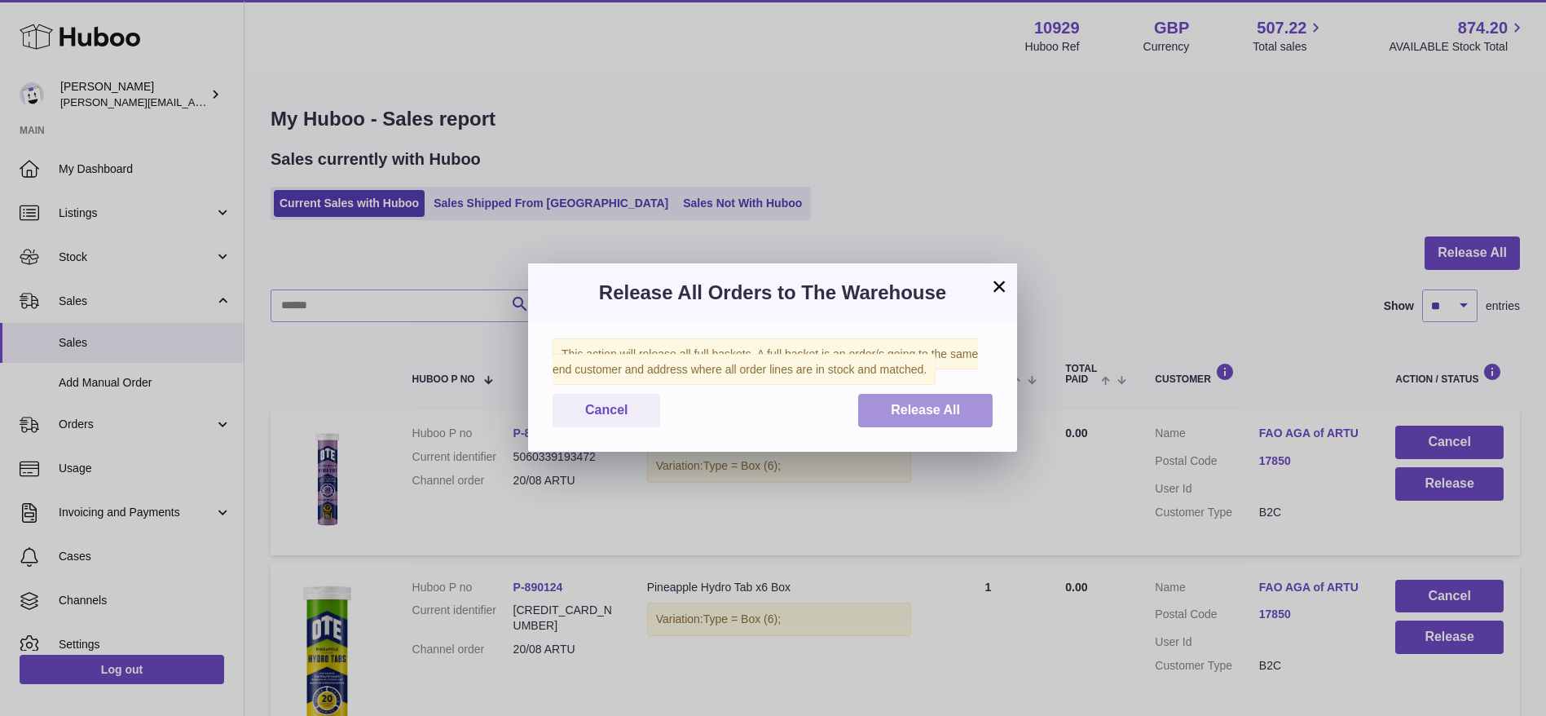
click at [950, 403] on span "Release All" at bounding box center [925, 410] width 69 height 14
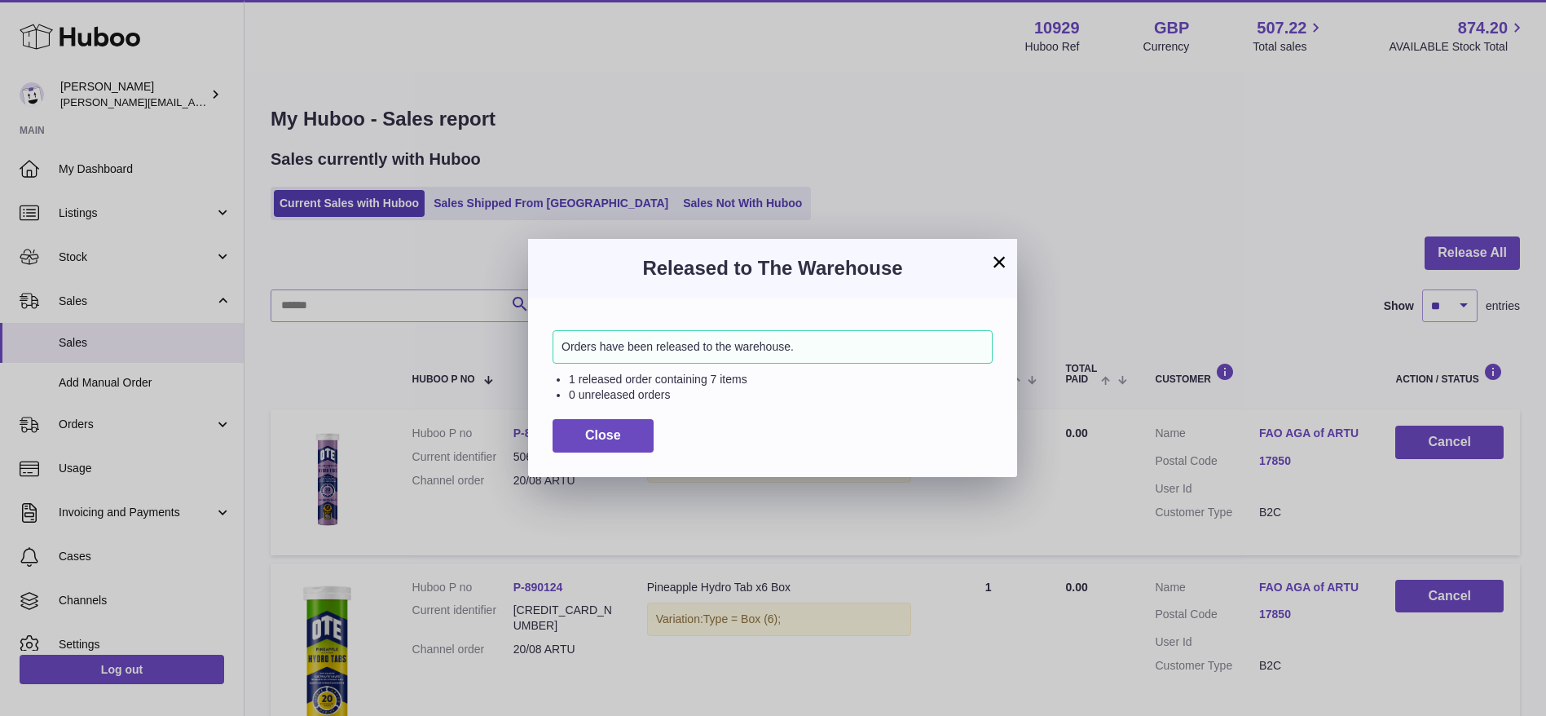
click at [1000, 252] on button "×" at bounding box center [999, 262] width 20 height 20
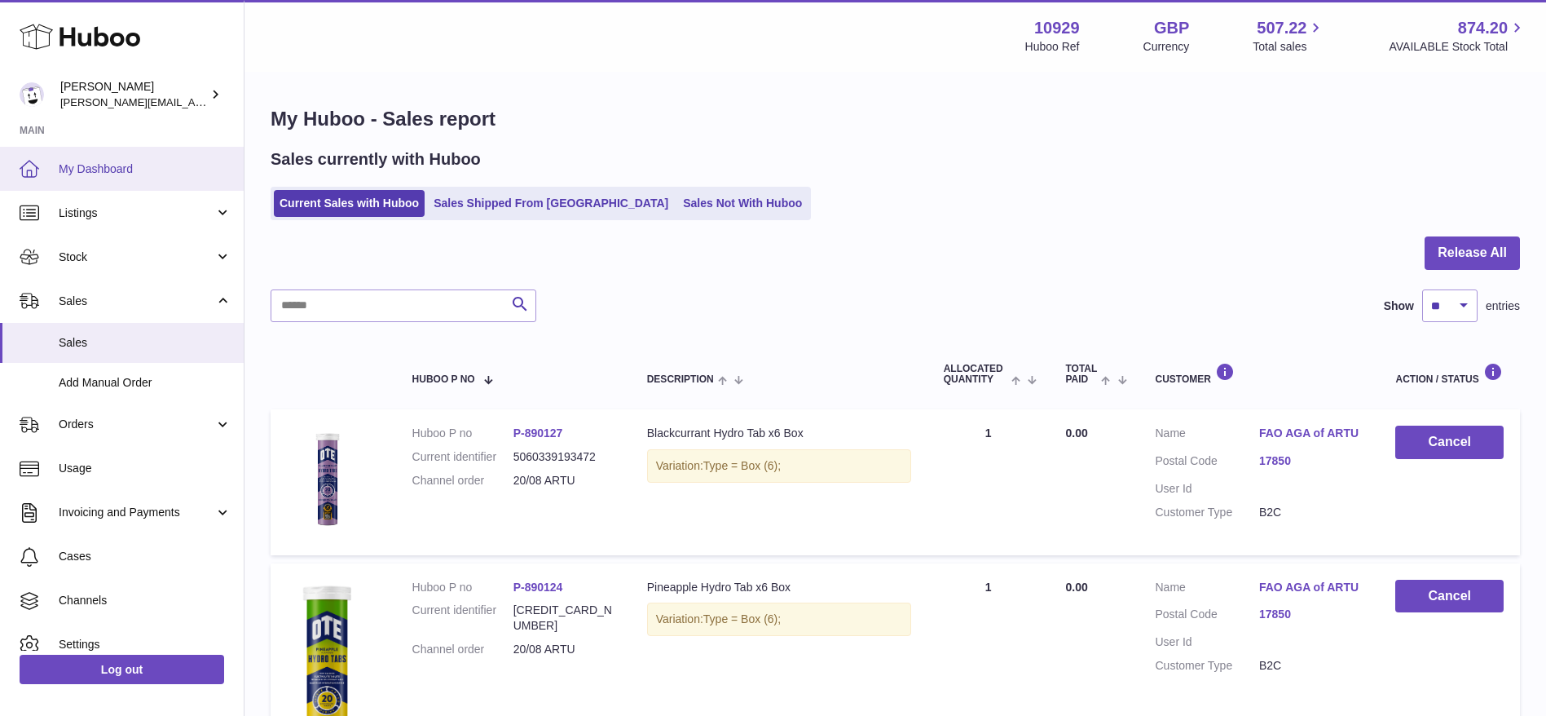
click at [68, 173] on span "My Dashboard" at bounding box center [145, 168] width 173 height 15
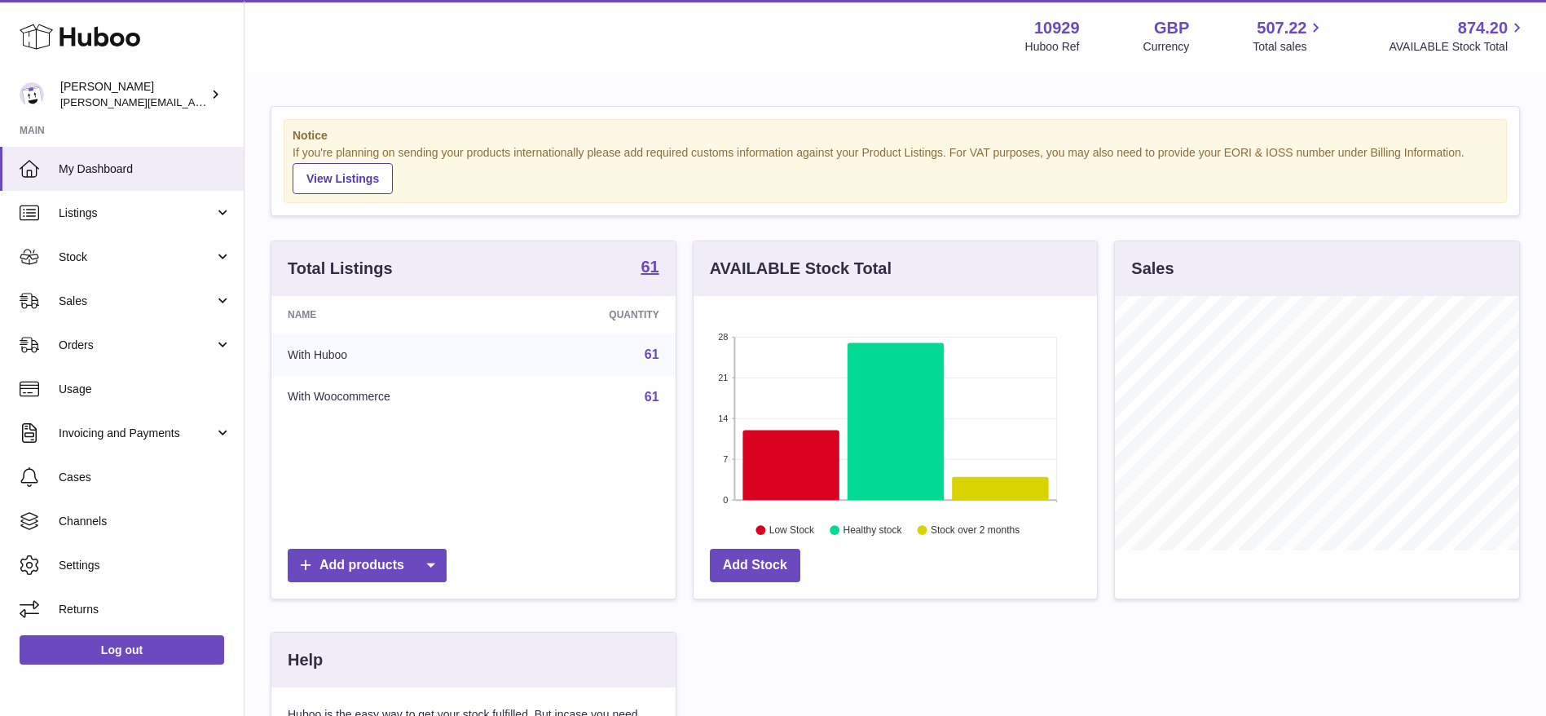
scroll to position [254, 403]
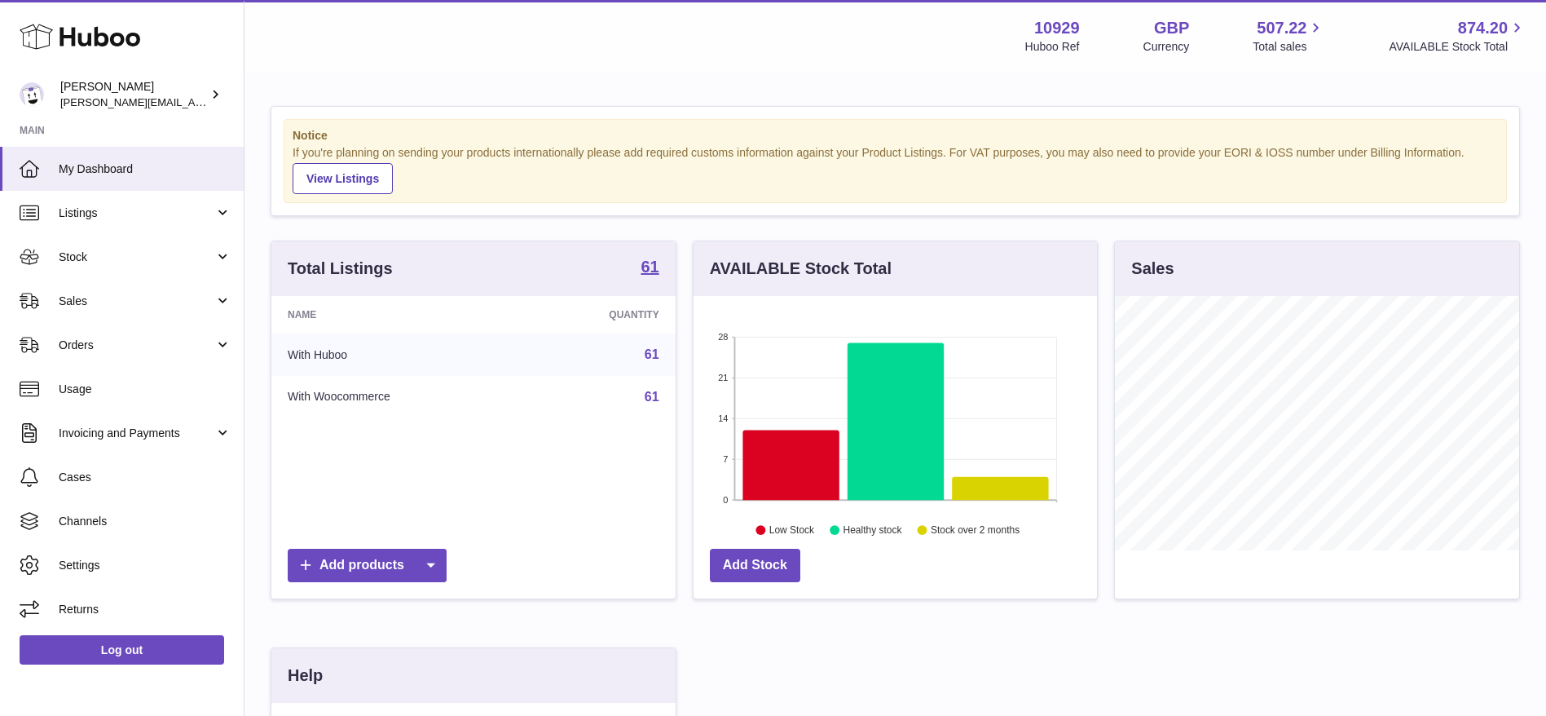
click at [33, 37] on icon at bounding box center [80, 36] width 121 height 33
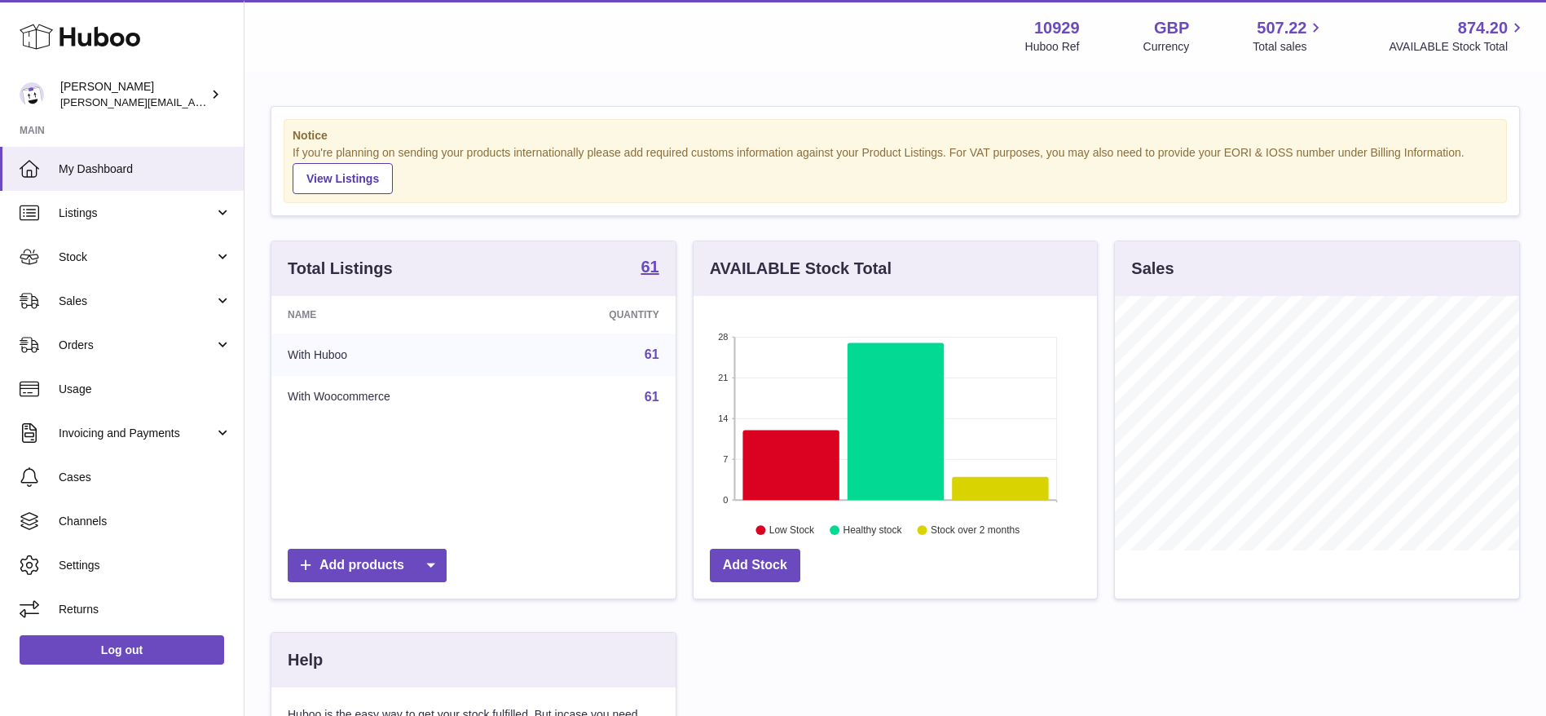
scroll to position [254, 403]
